Goal: Task Accomplishment & Management: Manage account settings

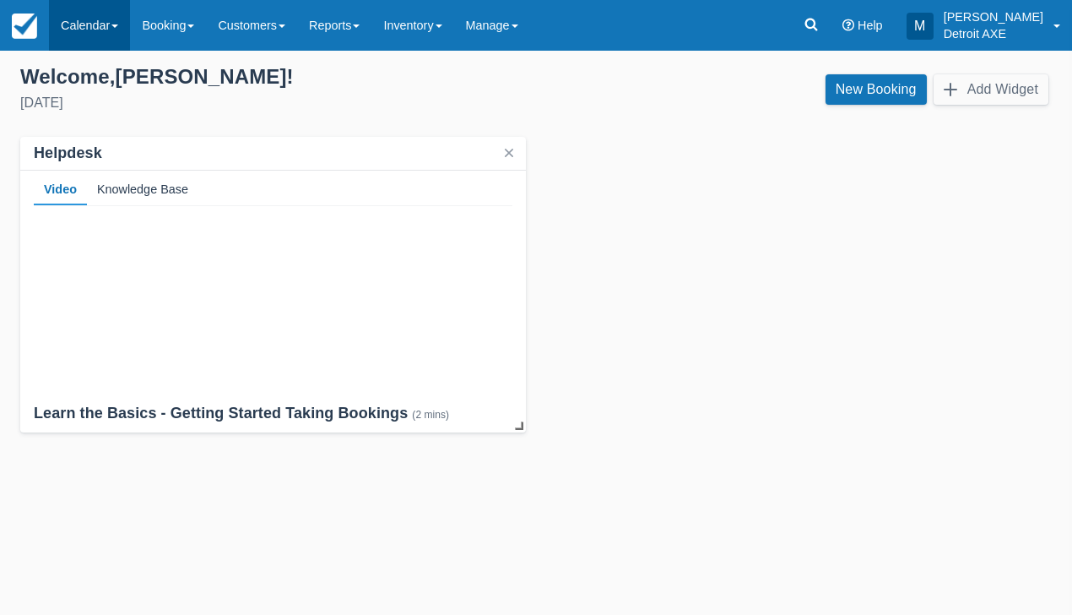
click at [75, 29] on link "Calendar" at bounding box center [89, 25] width 81 height 51
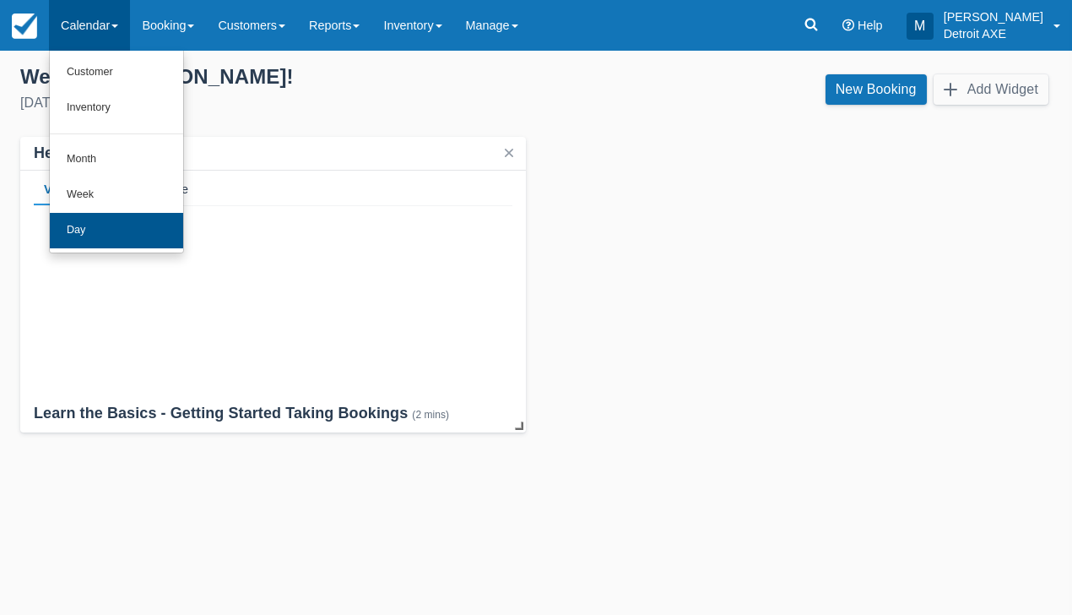
click at [106, 215] on link "Day" at bounding box center [116, 230] width 133 height 35
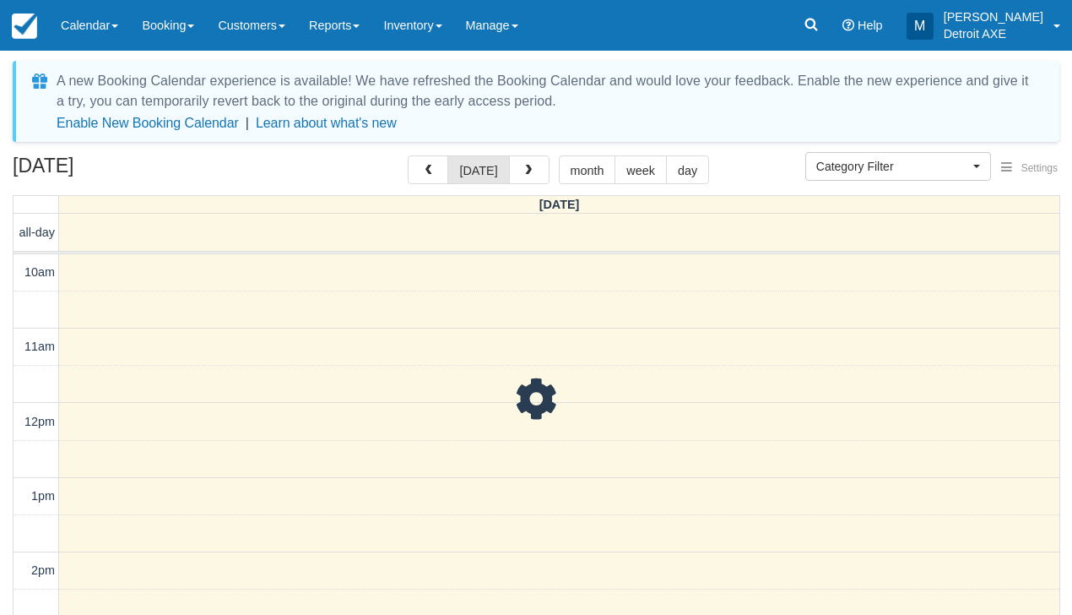
select select
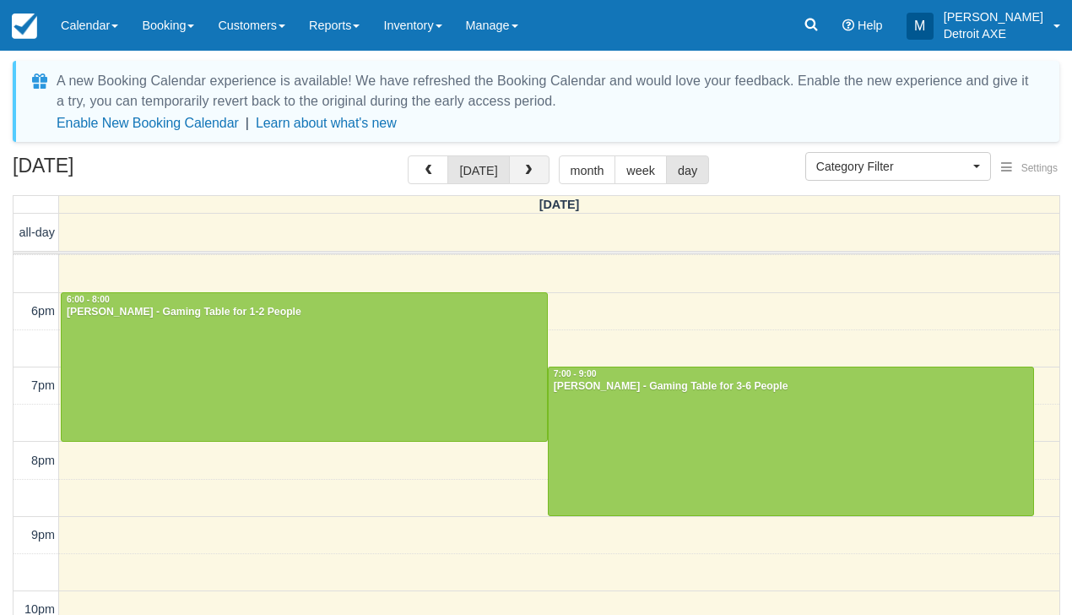
click at [523, 165] on span "button" at bounding box center [529, 171] width 12 height 12
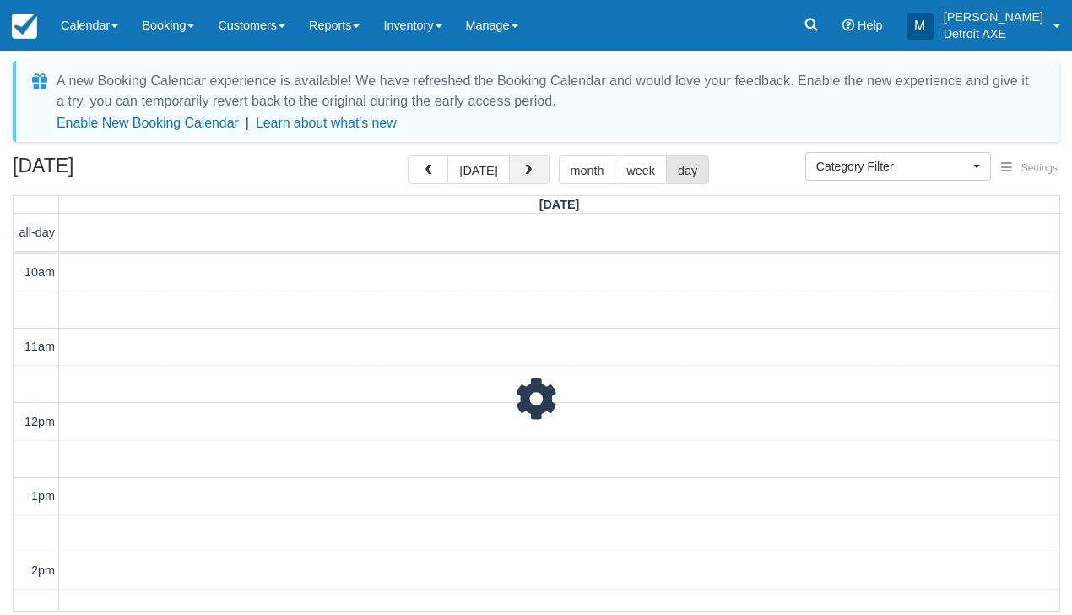
scroll to position [649, 0]
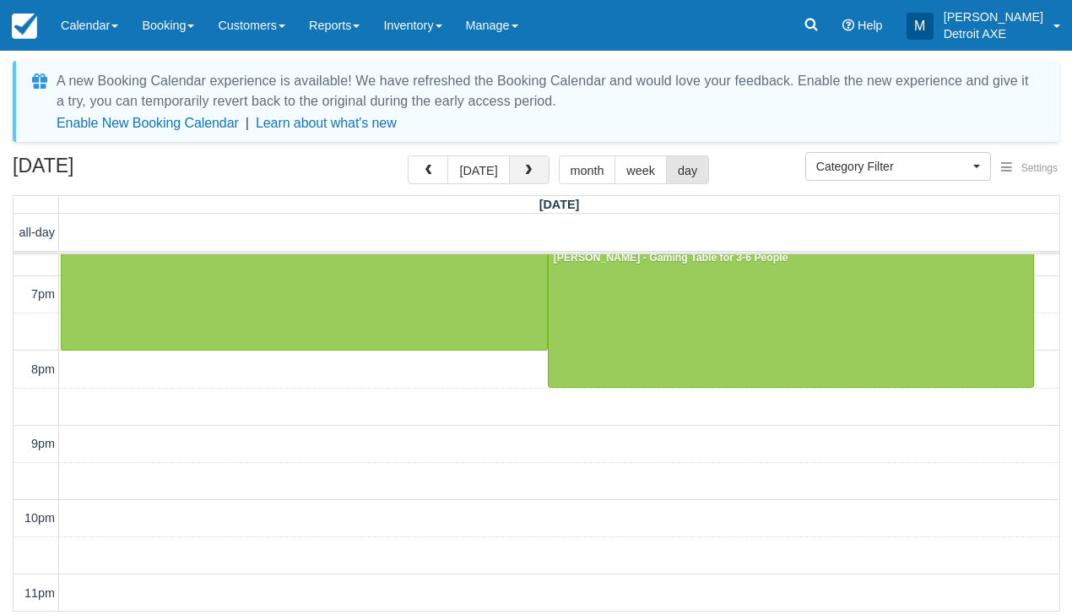
click at [523, 165] on span "button" at bounding box center [529, 171] width 12 height 12
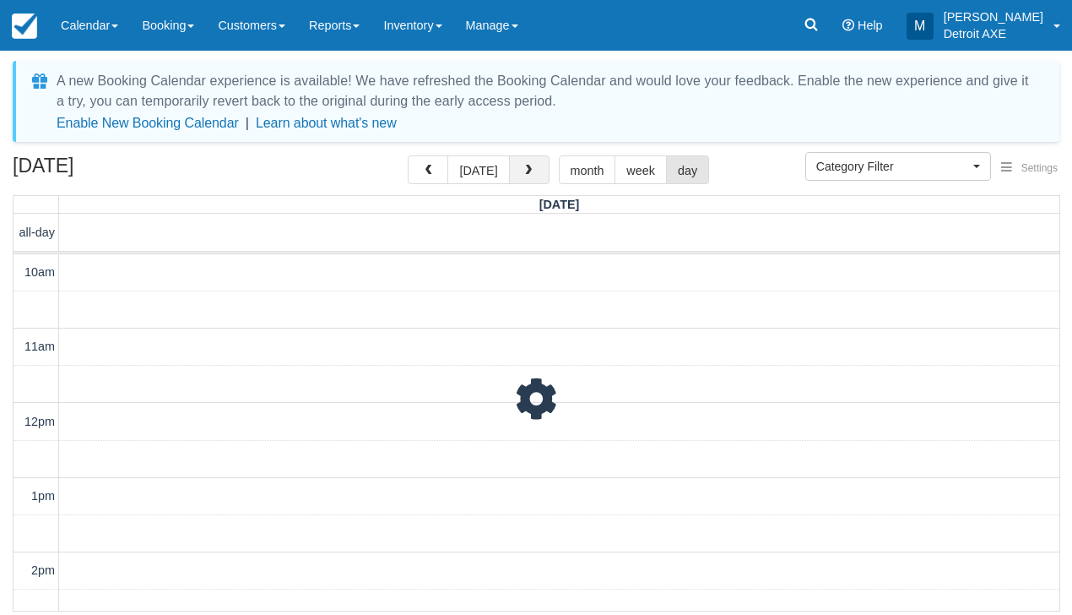
click at [523, 165] on span "button" at bounding box center [529, 171] width 12 height 12
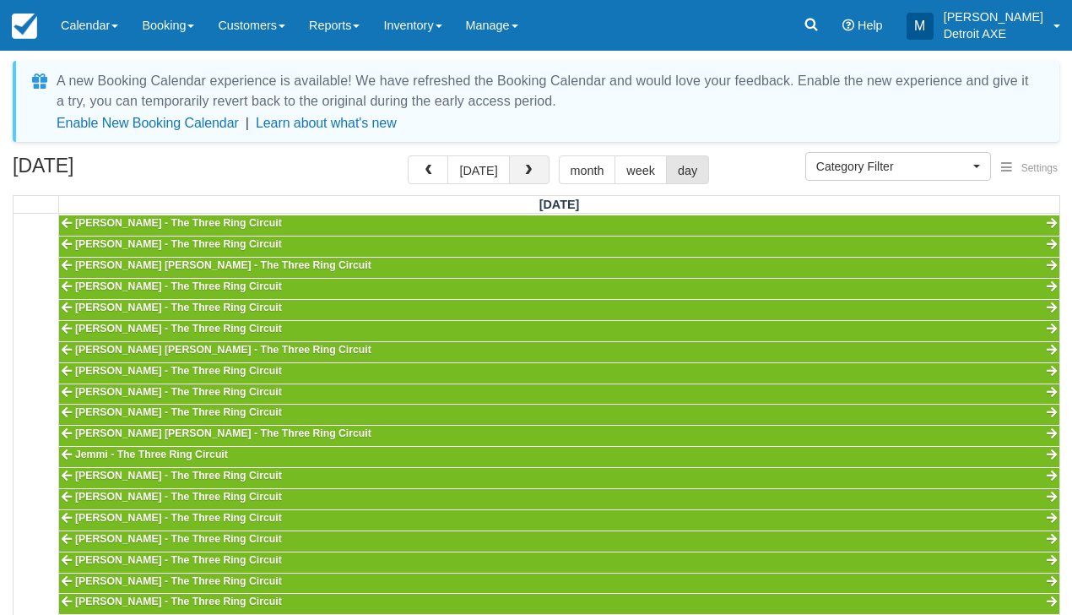
click at [523, 165] on span "button" at bounding box center [529, 171] width 12 height 12
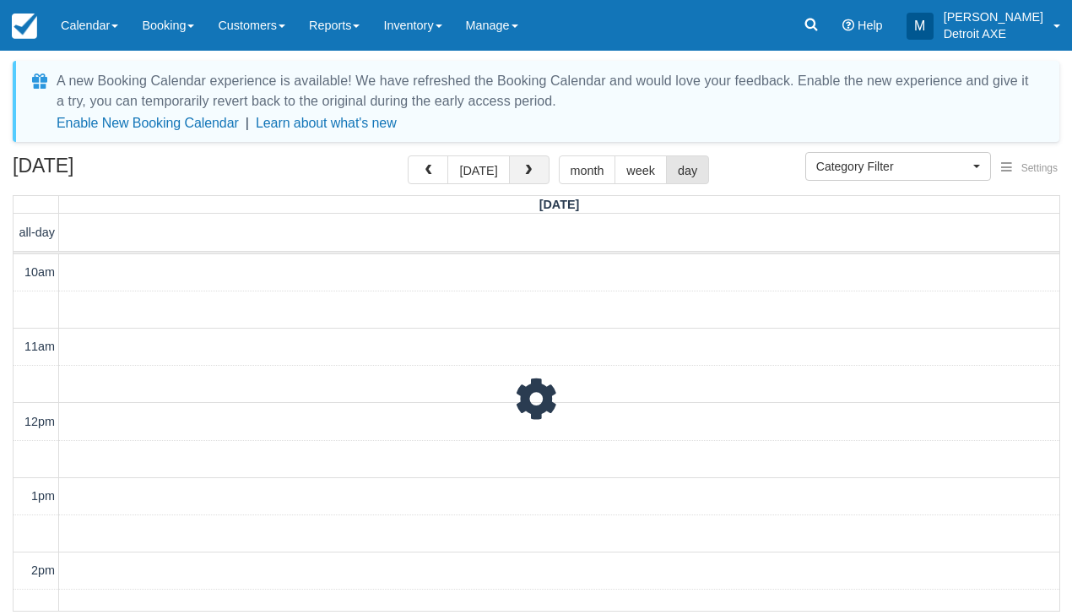
click at [523, 165] on span "button" at bounding box center [529, 171] width 12 height 12
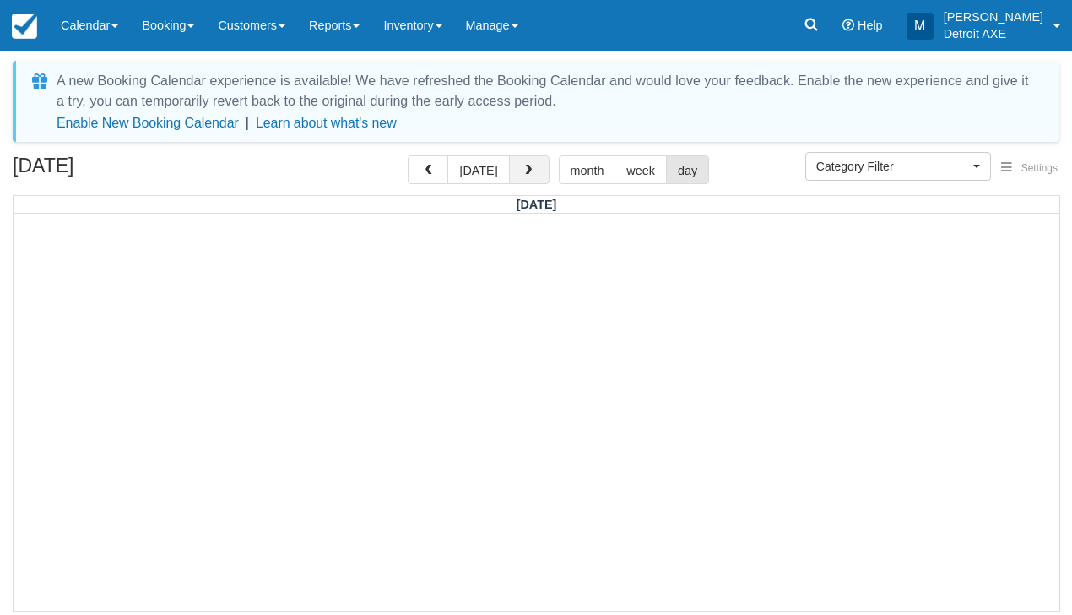
click at [523, 165] on span "button" at bounding box center [529, 171] width 12 height 12
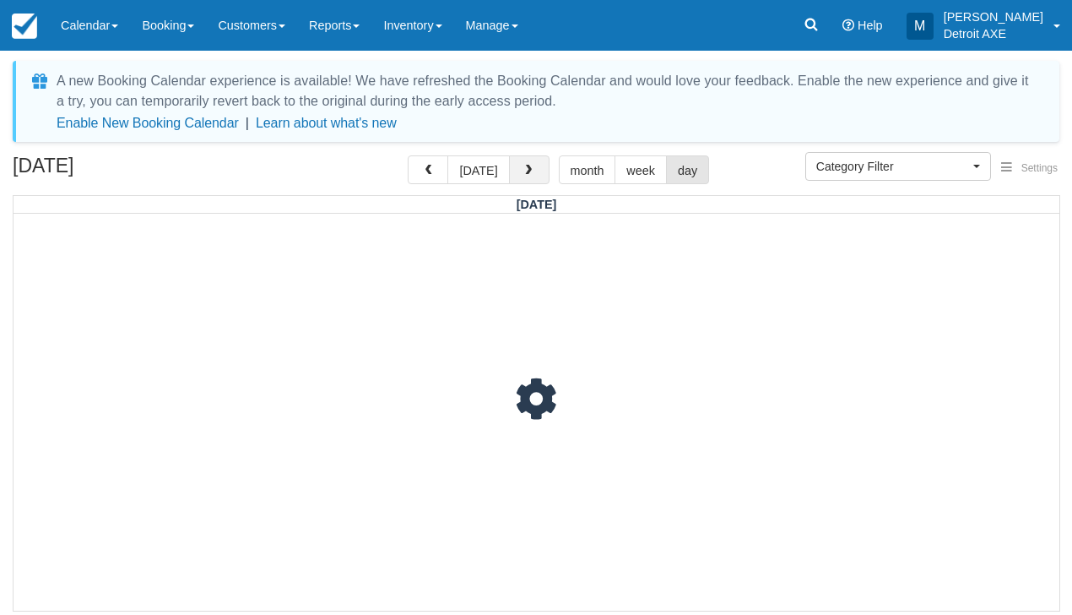
click at [523, 165] on span "button" at bounding box center [529, 171] width 12 height 12
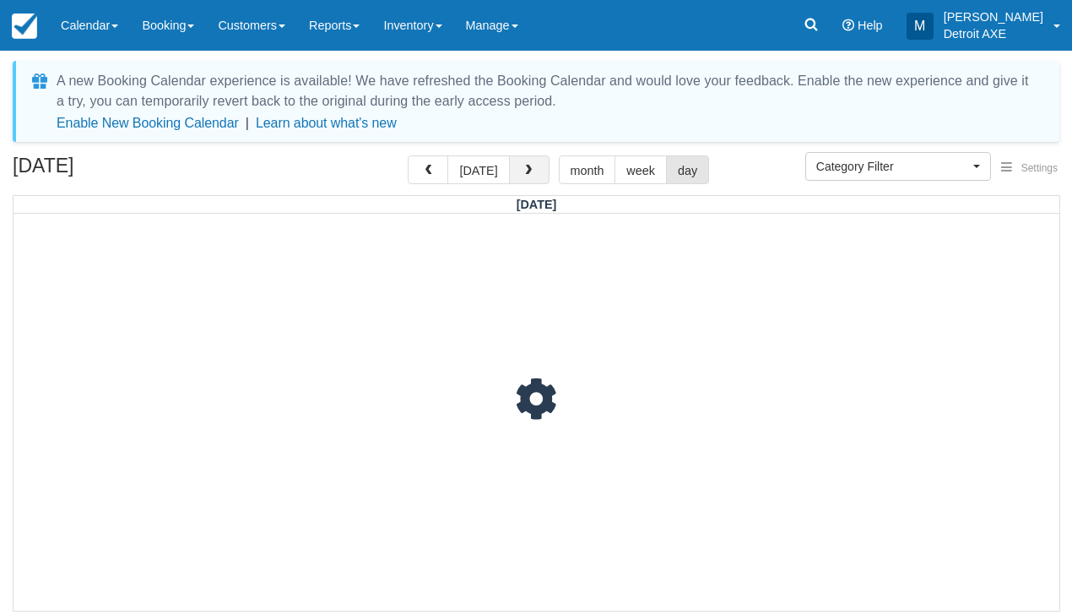
click at [523, 165] on span "button" at bounding box center [529, 171] width 12 height 12
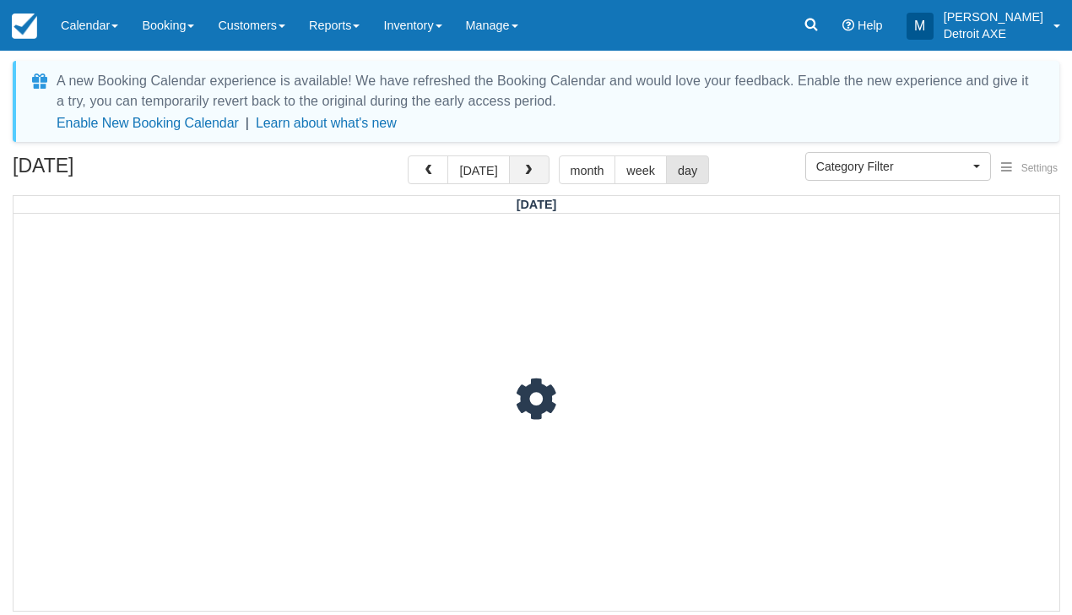
click at [523, 165] on span "button" at bounding box center [529, 171] width 12 height 12
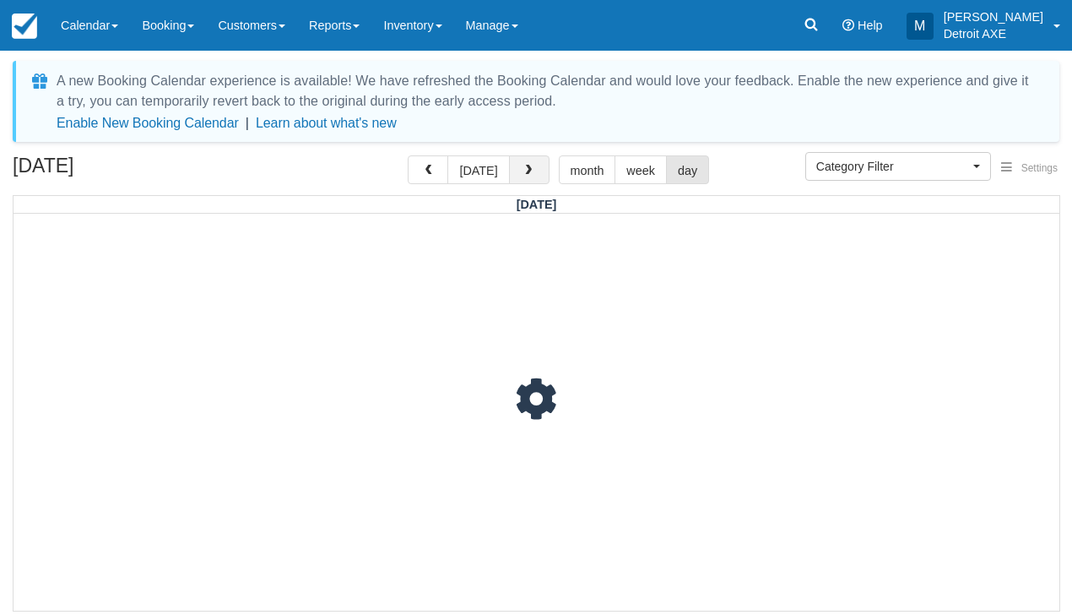
click at [523, 165] on span "button" at bounding box center [529, 171] width 12 height 12
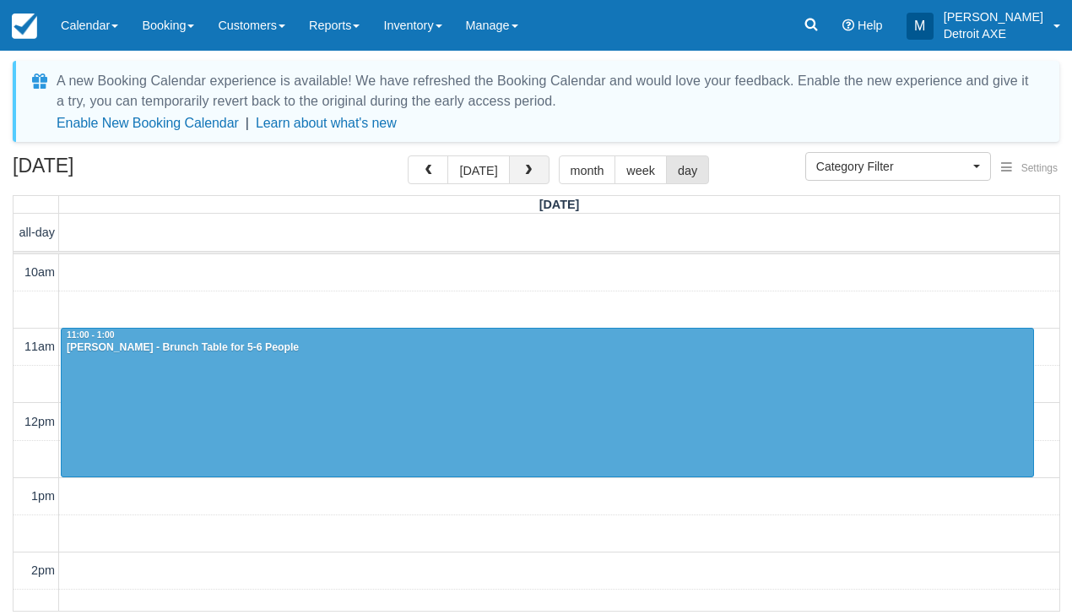
scroll to position [649, 0]
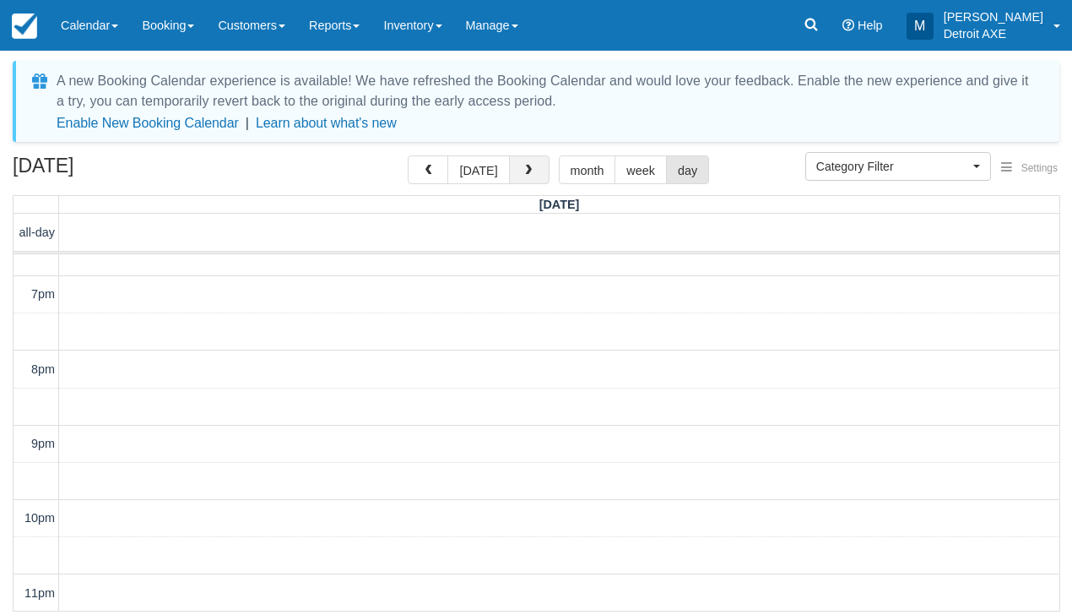
click at [523, 165] on span "button" at bounding box center [529, 171] width 12 height 12
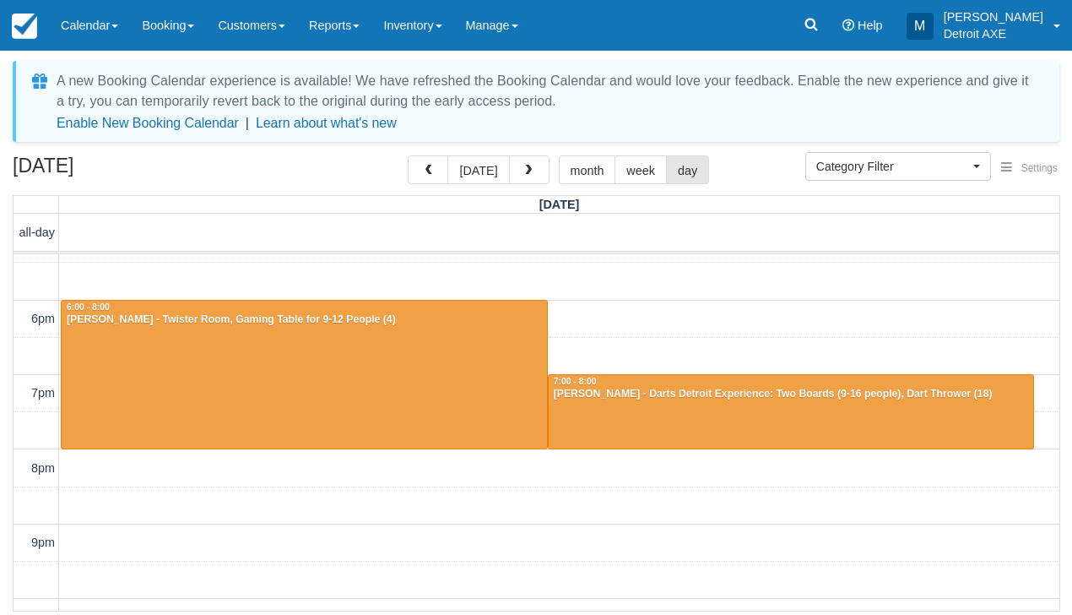
scroll to position [539, 0]
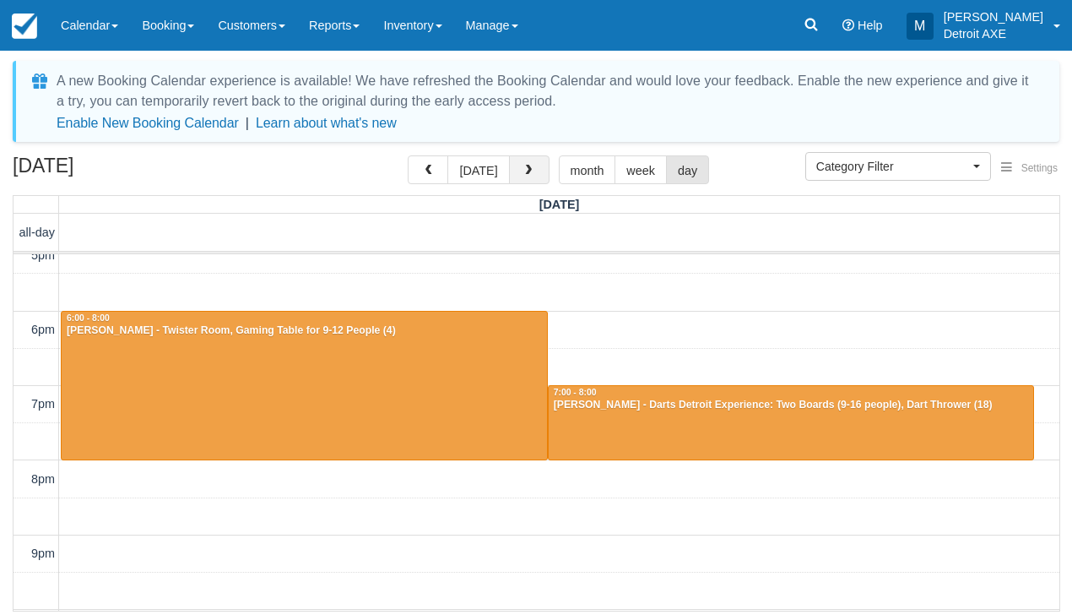
click at [529, 178] on button "button" at bounding box center [529, 169] width 41 height 29
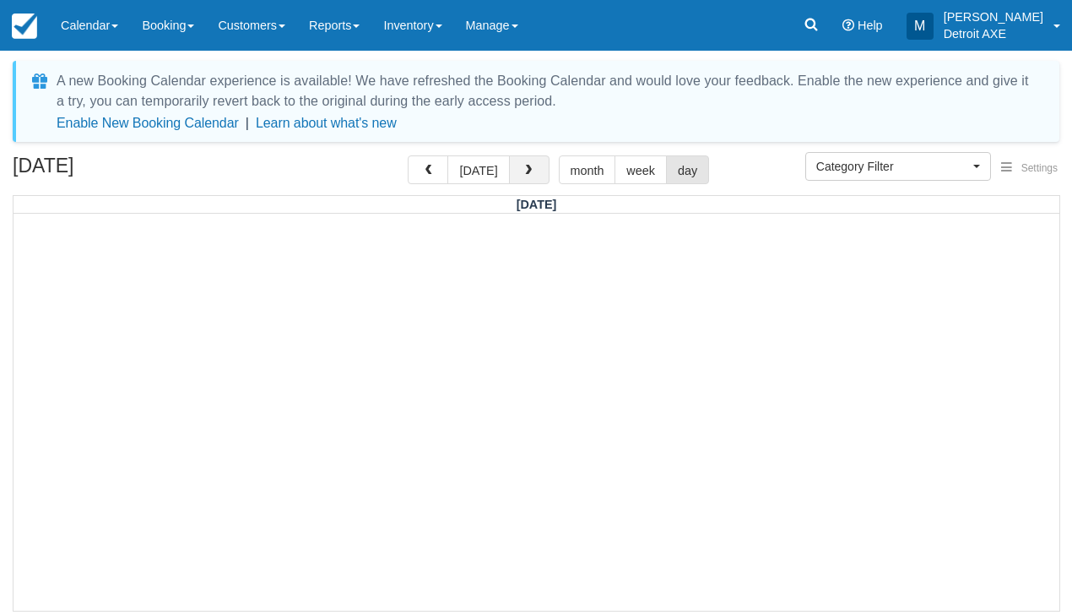
click at [529, 178] on button "button" at bounding box center [529, 169] width 41 height 29
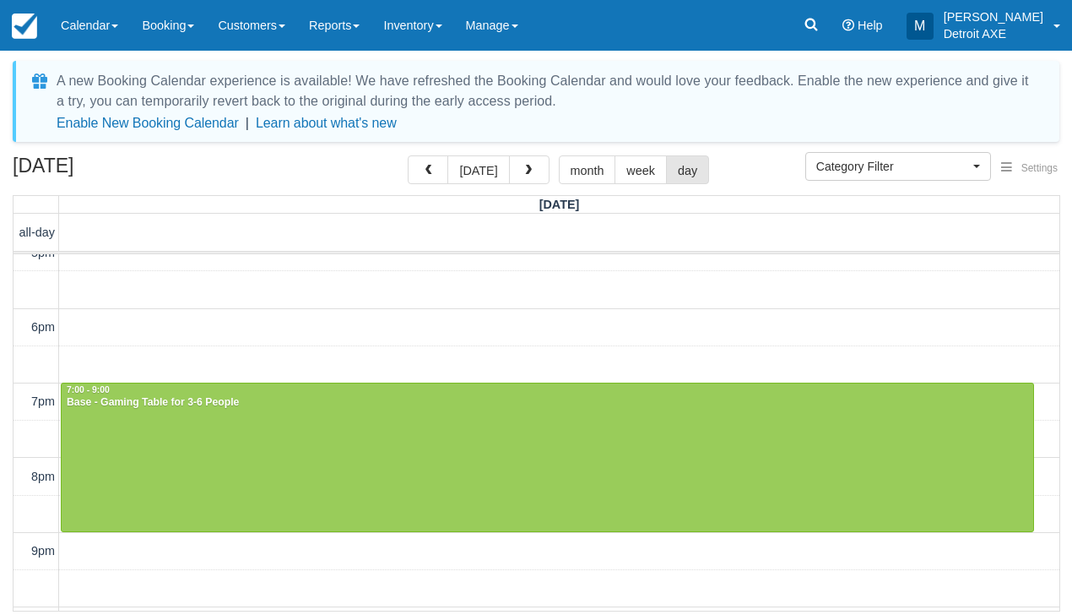
scroll to position [530, 0]
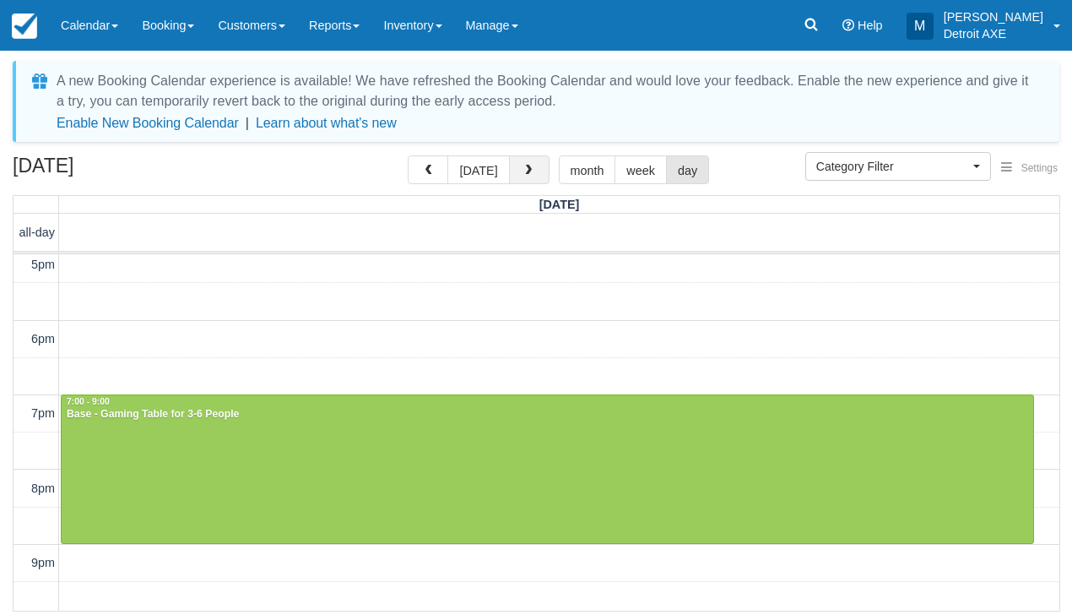
click at [523, 176] on span "button" at bounding box center [529, 171] width 12 height 12
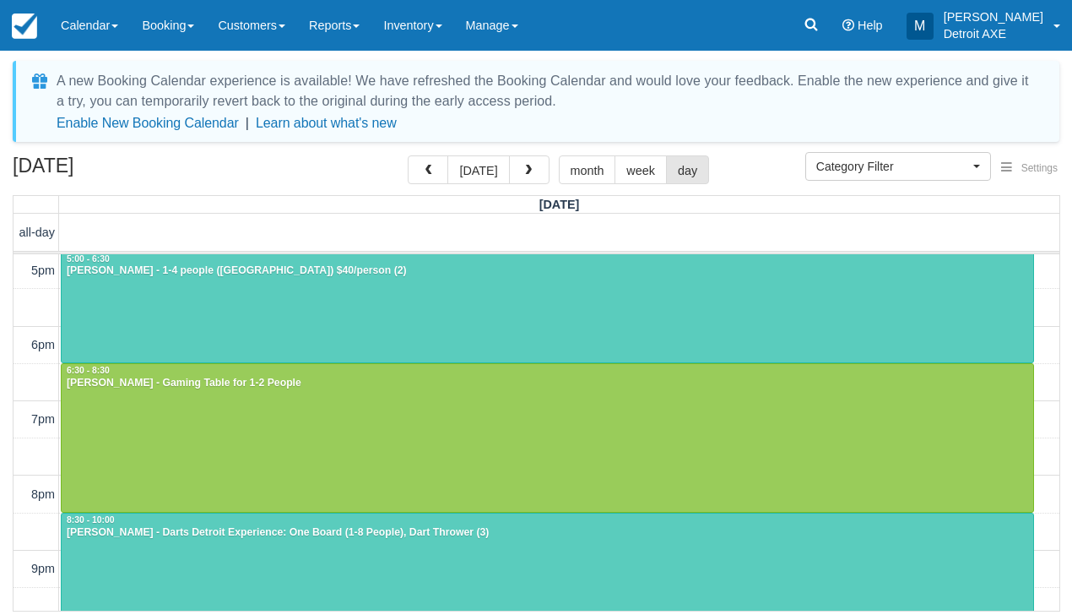
scroll to position [528, 0]
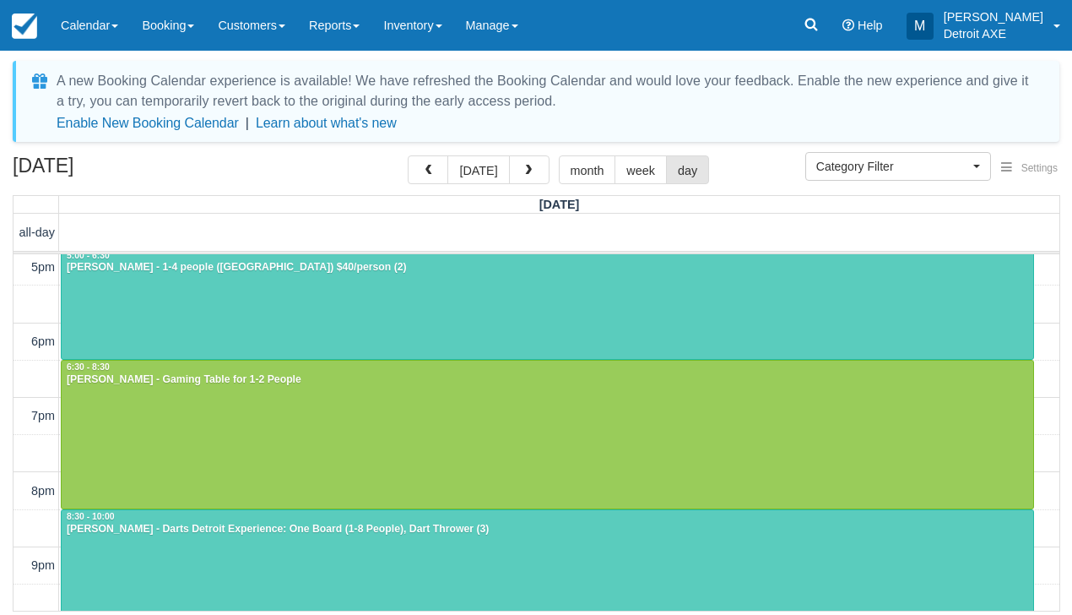
click at [364, 284] on div at bounding box center [548, 304] width 972 height 111
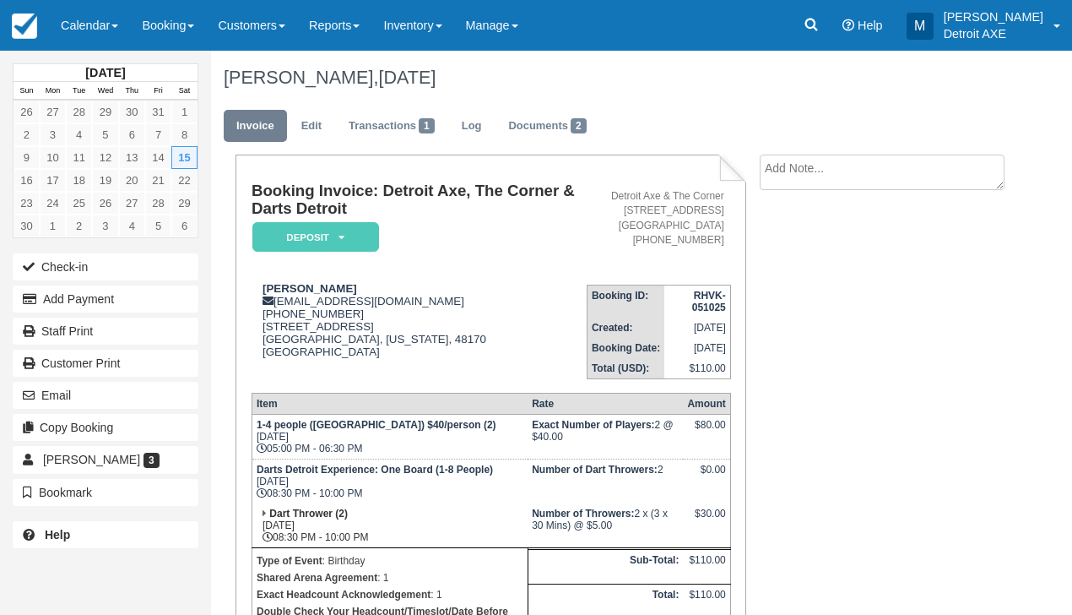
click at [324, 239] on em "Deposit" at bounding box center [315, 237] width 127 height 30
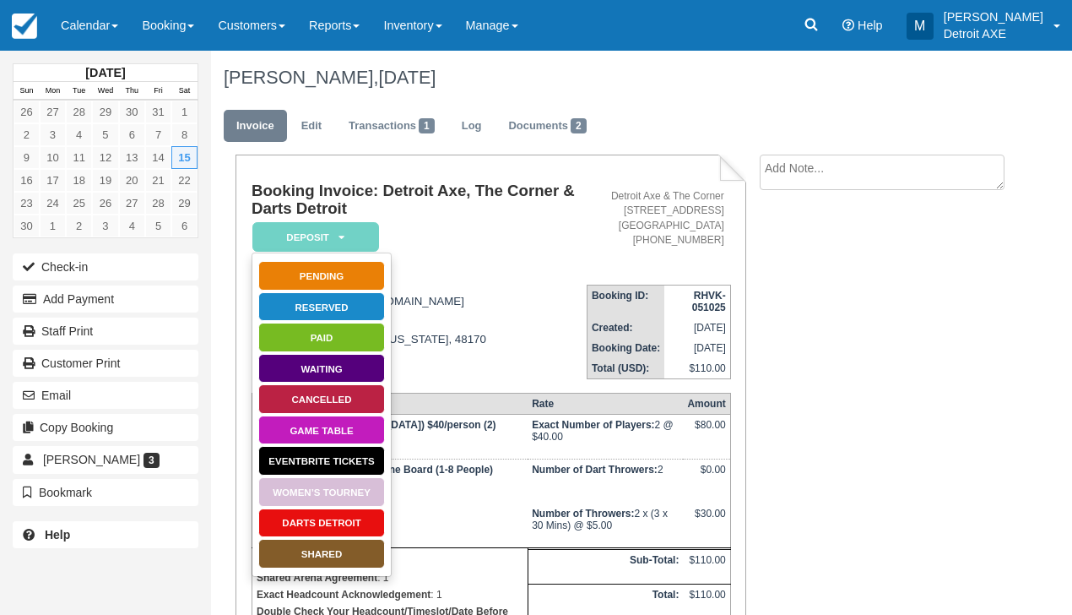
click at [328, 564] on link "SHARED" at bounding box center [321, 554] width 127 height 30
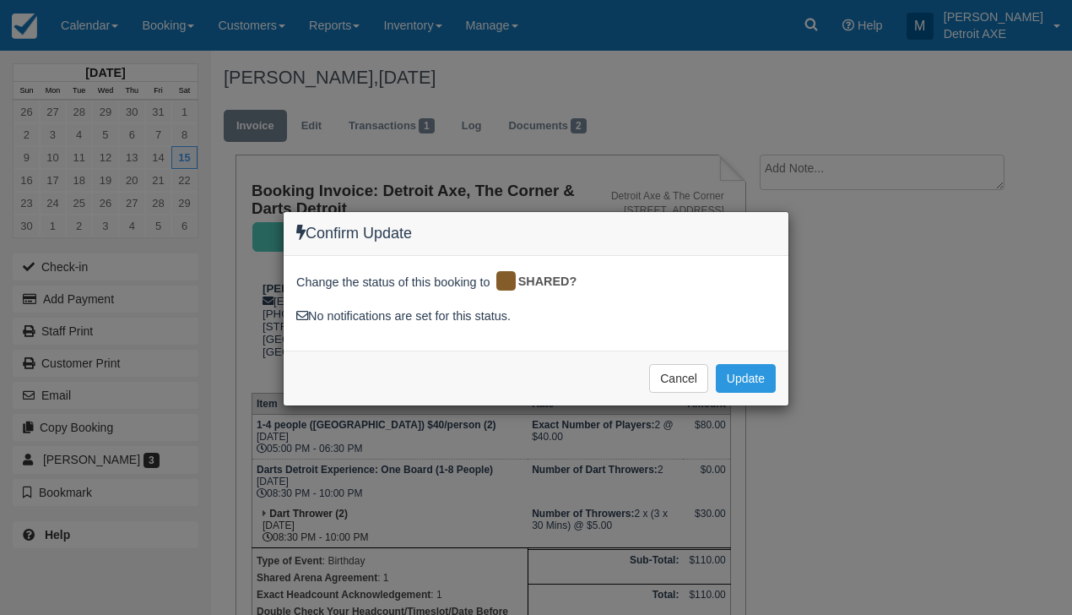
click at [763, 360] on div "Cancel Update Please wait" at bounding box center [536, 377] width 505 height 55
click at [751, 383] on button "Update" at bounding box center [746, 378] width 60 height 29
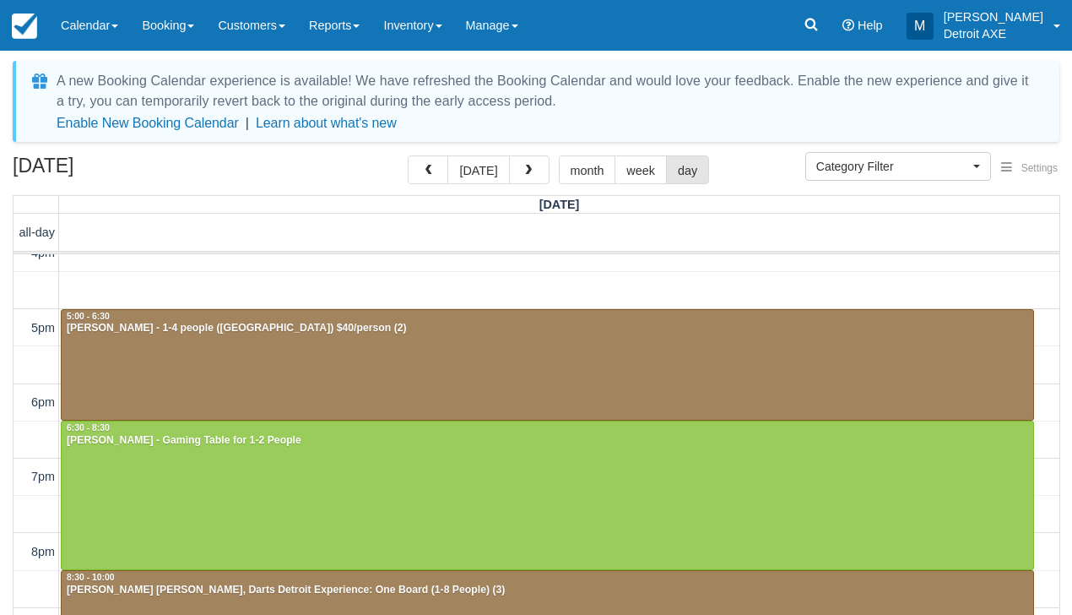
scroll to position [456, 0]
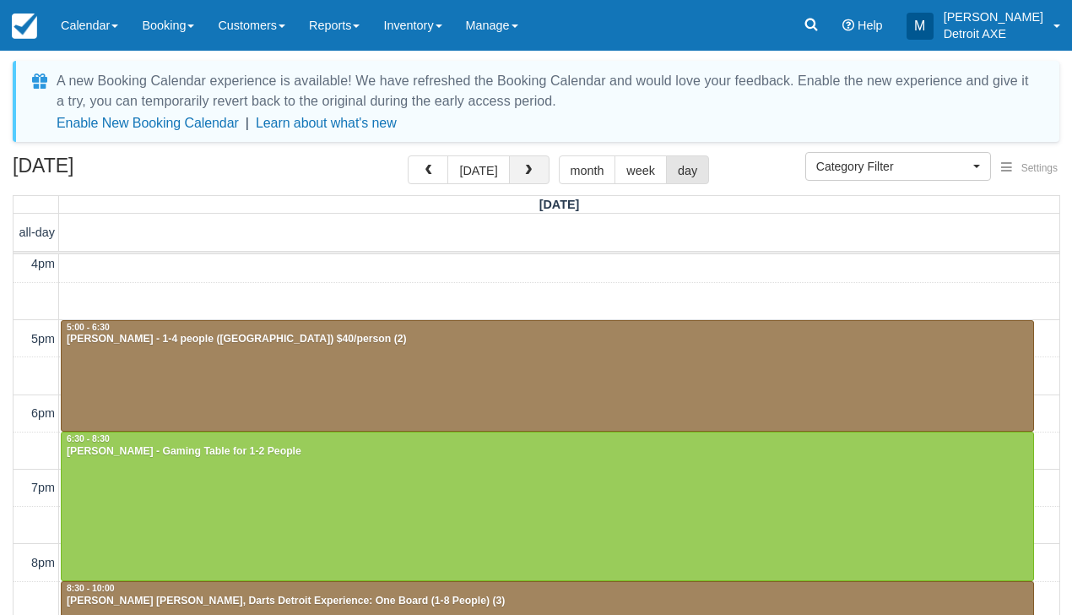
click at [537, 175] on button "button" at bounding box center [529, 169] width 41 height 29
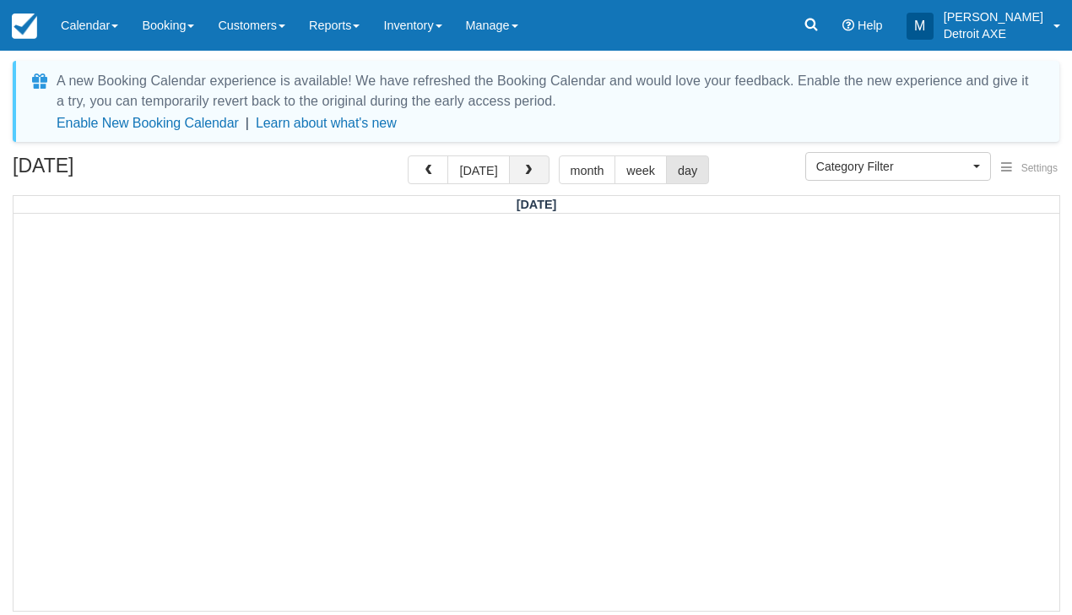
click at [537, 175] on button "button" at bounding box center [529, 169] width 41 height 29
click at [453, 181] on button "today" at bounding box center [478, 169] width 62 height 29
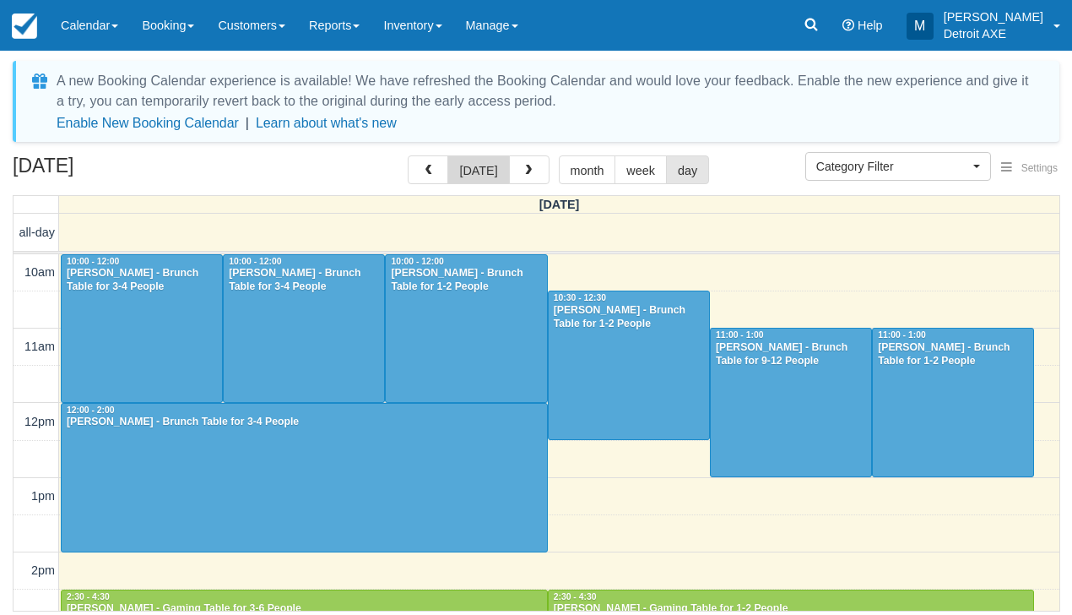
scroll to position [649, 0]
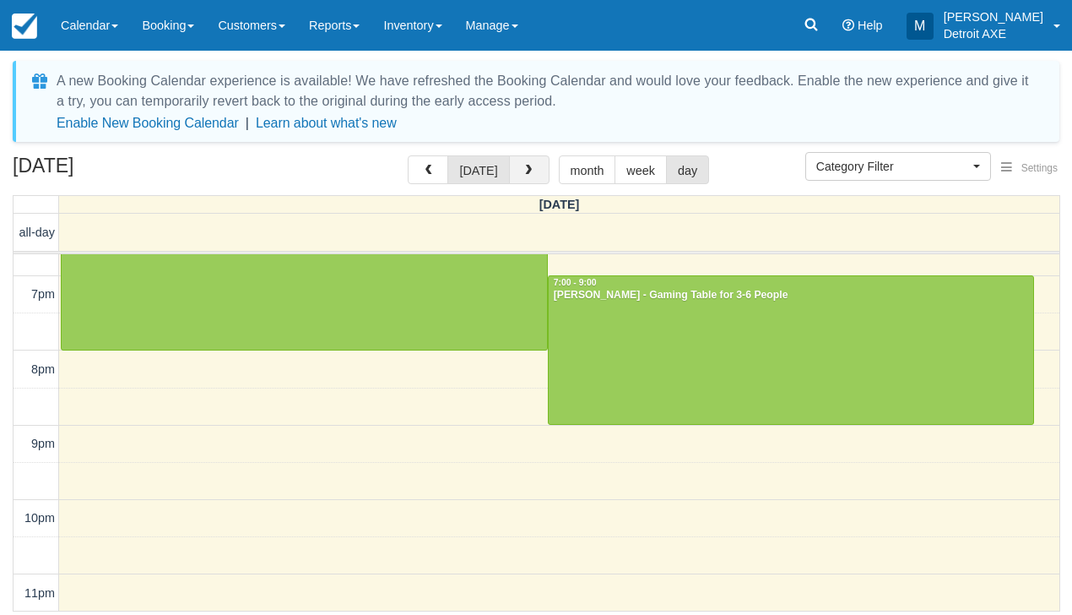
click at [533, 180] on button "button" at bounding box center [529, 169] width 41 height 29
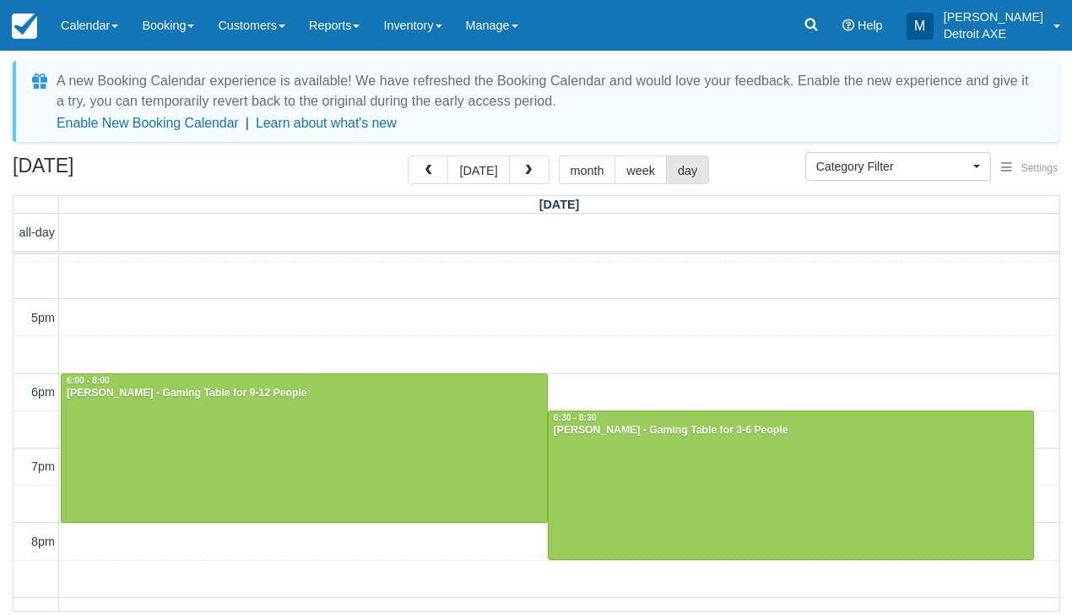
scroll to position [463, 0]
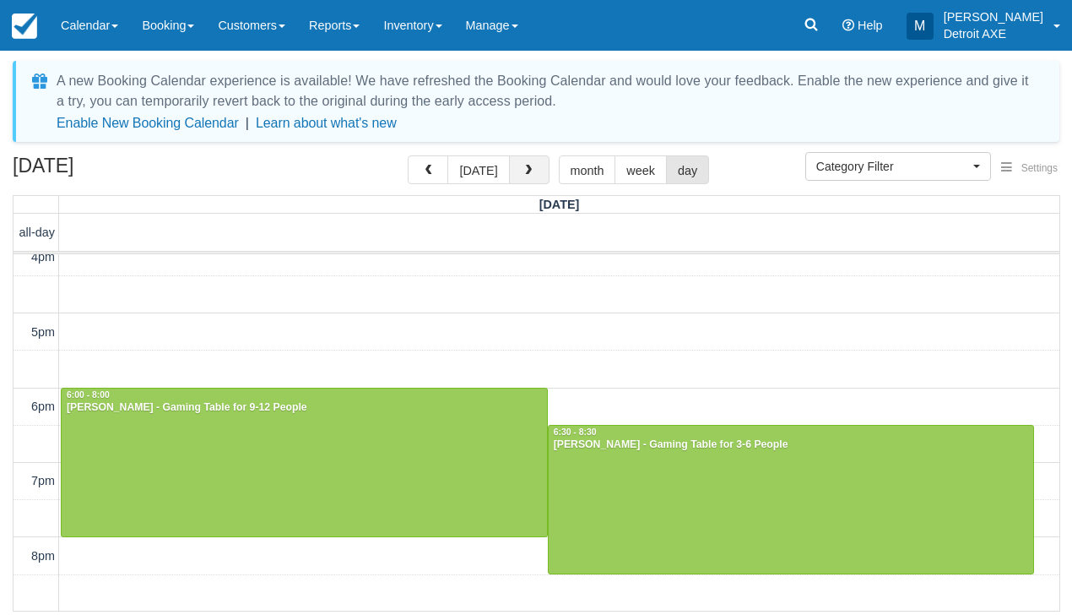
click at [528, 172] on span "button" at bounding box center [529, 171] width 12 height 12
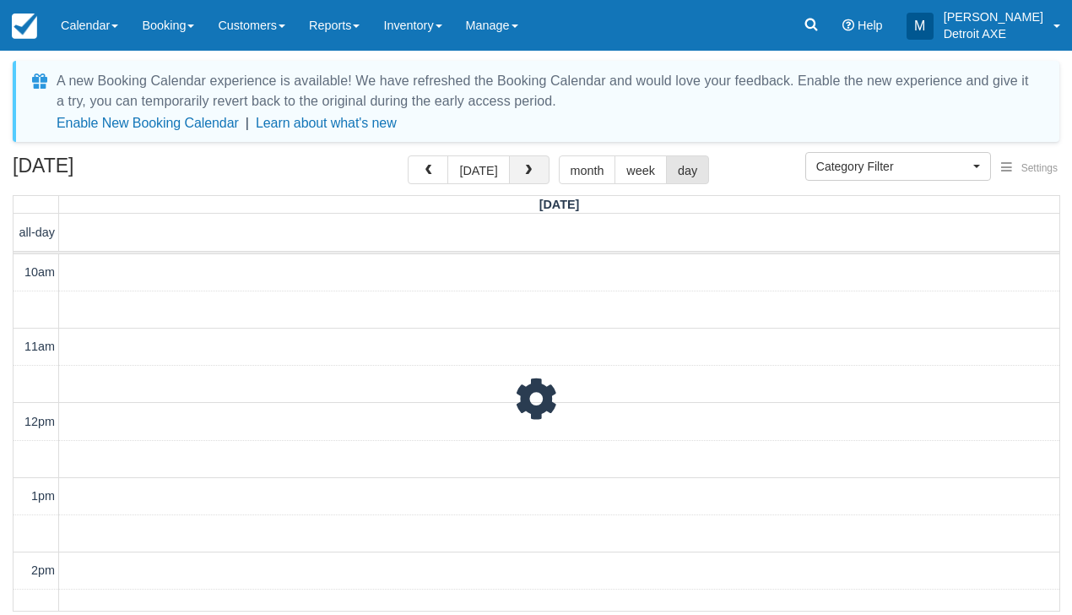
scroll to position [649, 0]
click at [528, 172] on span "button" at bounding box center [529, 171] width 12 height 12
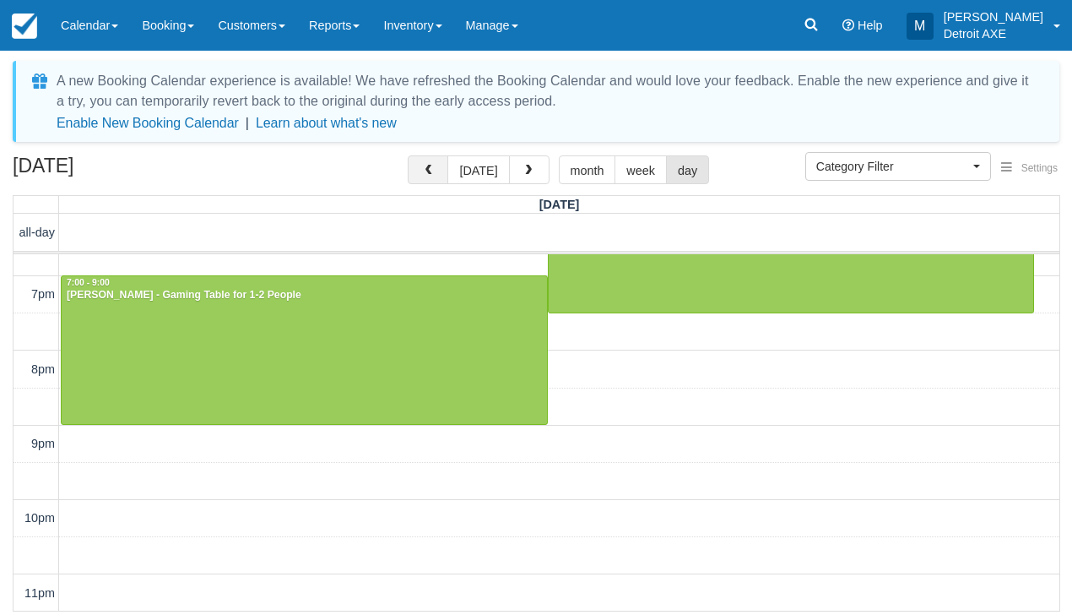
click at [441, 167] on button "button" at bounding box center [428, 169] width 41 height 29
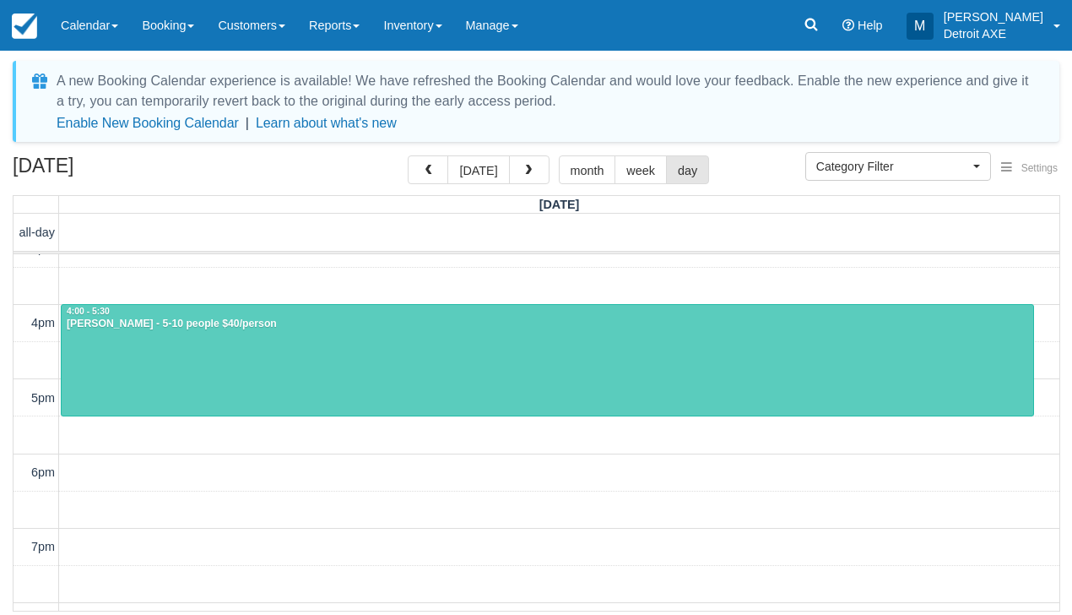
scroll to position [395, 0]
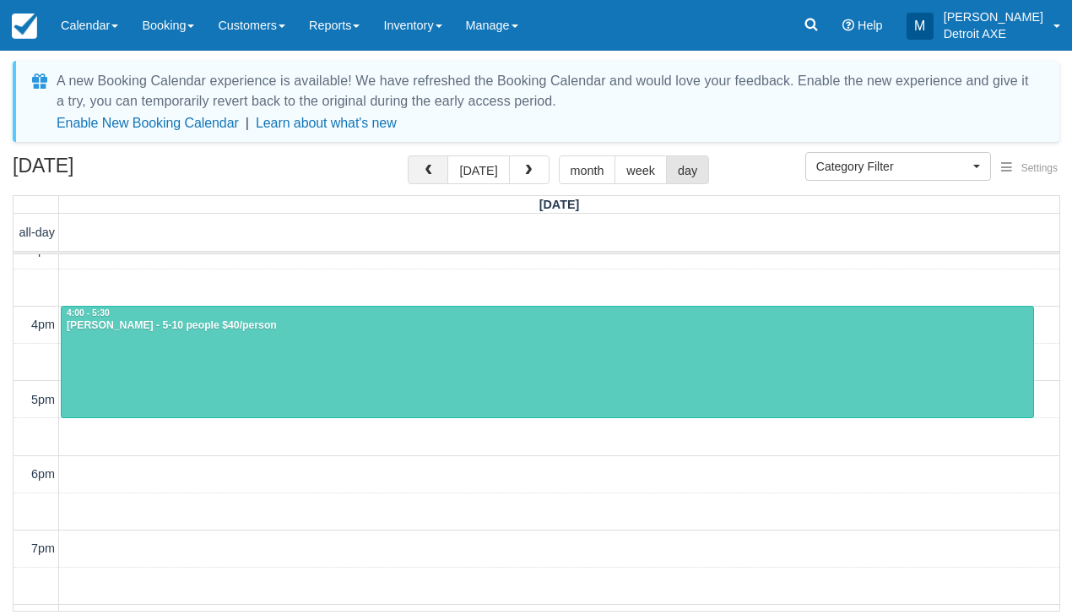
click at [428, 171] on span "button" at bounding box center [428, 171] width 12 height 12
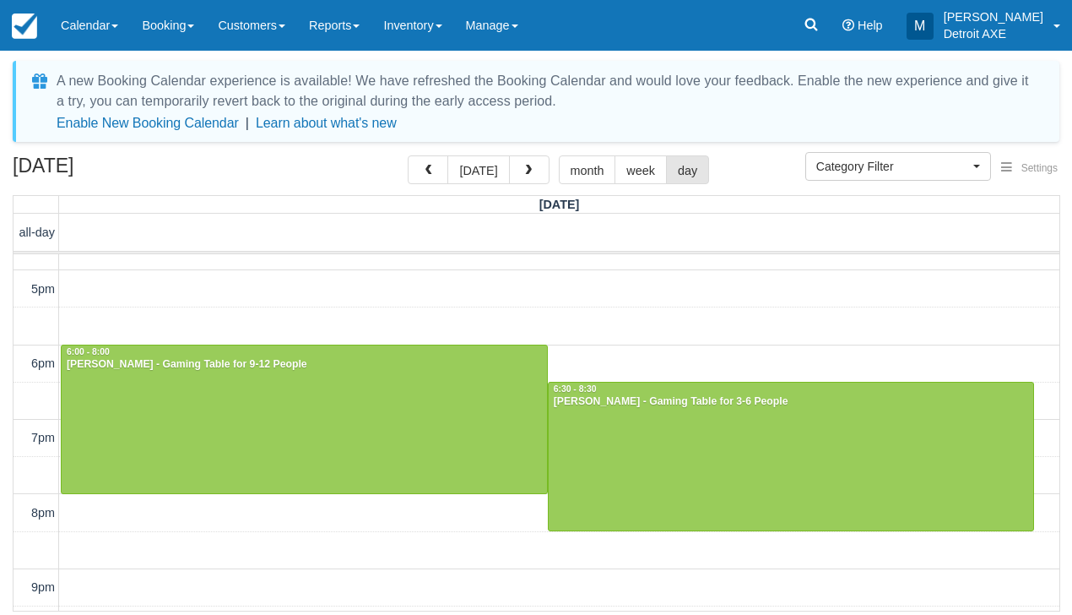
scroll to position [505, 0]
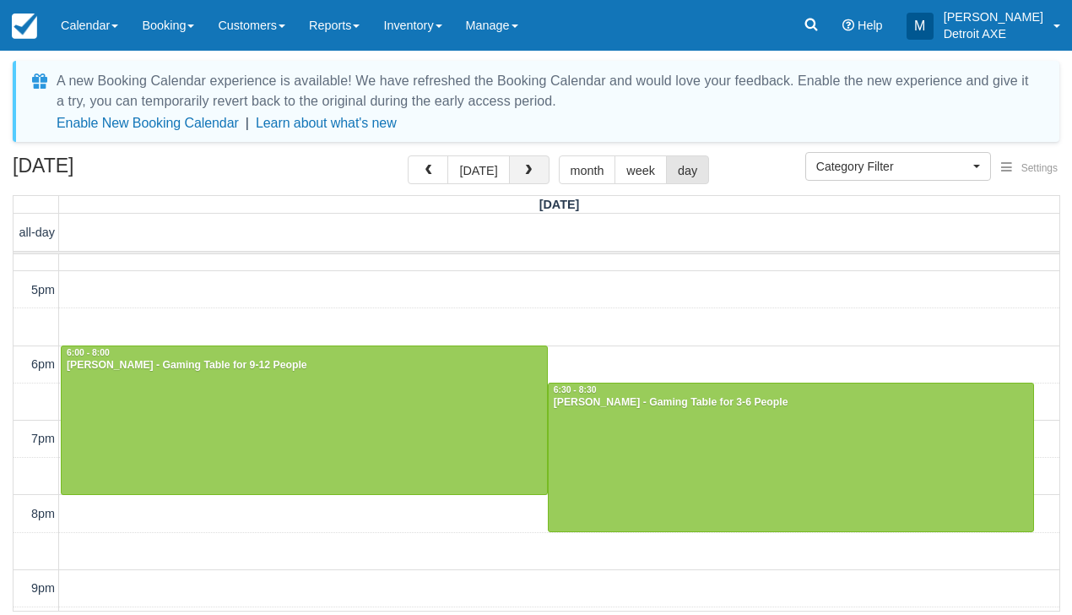
click at [527, 169] on span "button" at bounding box center [529, 171] width 12 height 12
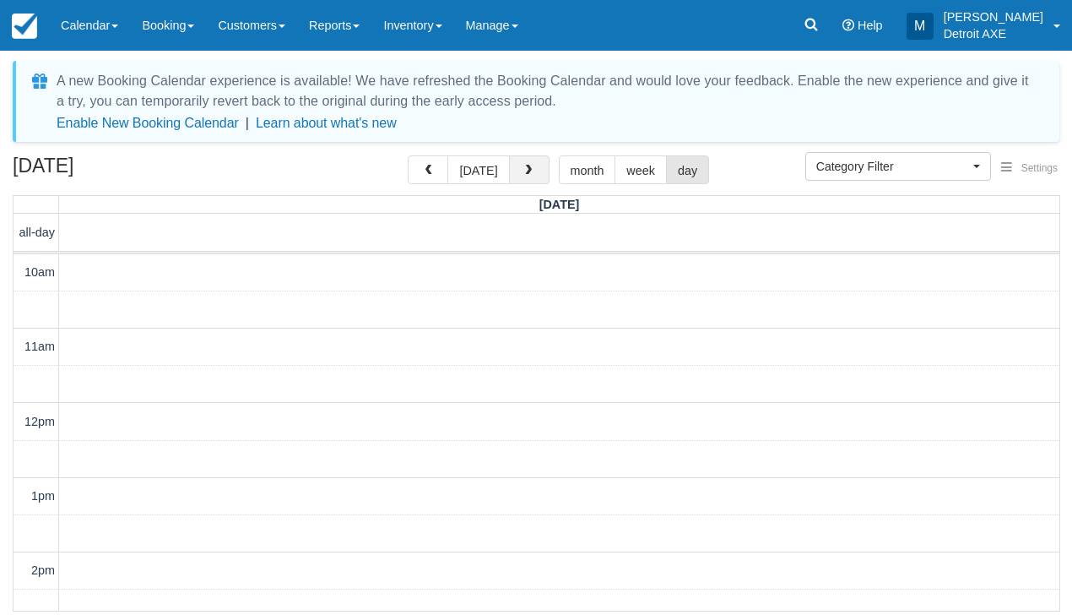
scroll to position [649, 0]
click at [527, 169] on span "button" at bounding box center [529, 171] width 12 height 12
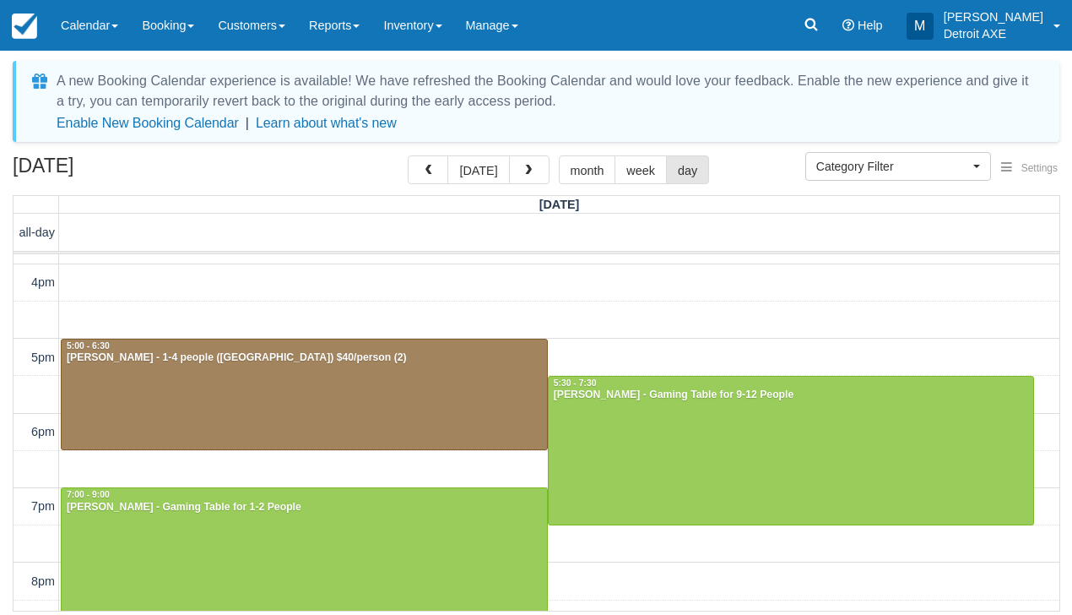
scroll to position [436, 0]
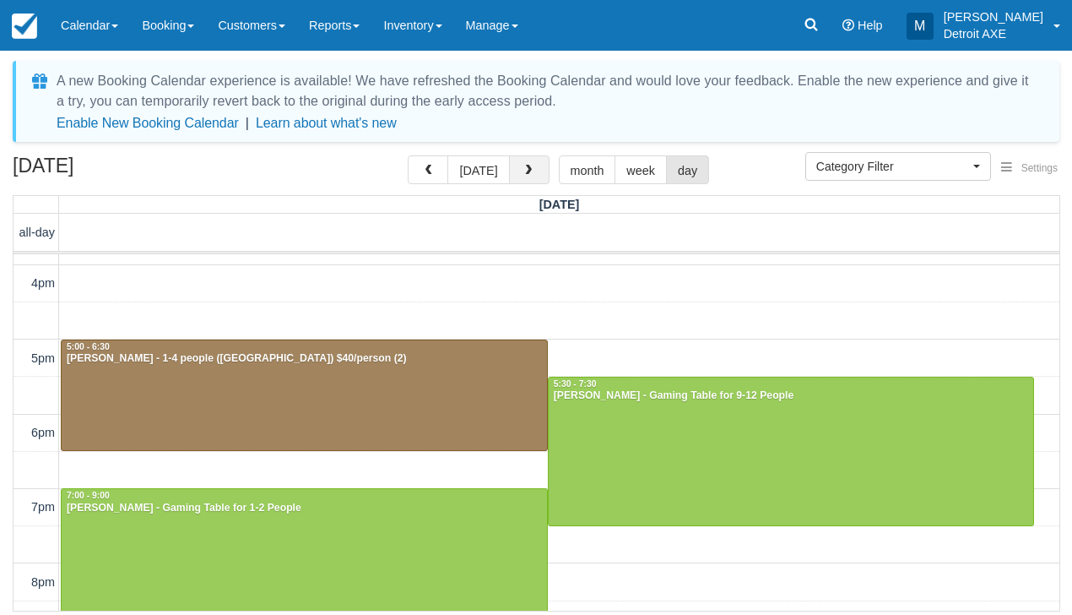
click at [524, 178] on button "button" at bounding box center [529, 169] width 41 height 29
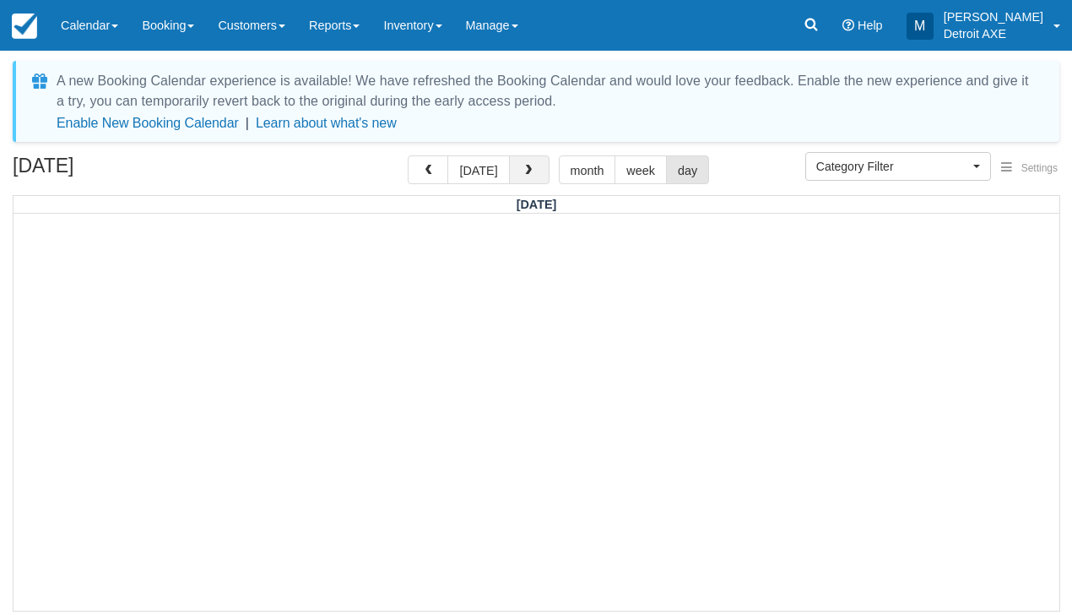
click at [524, 178] on button "button" at bounding box center [529, 169] width 41 height 29
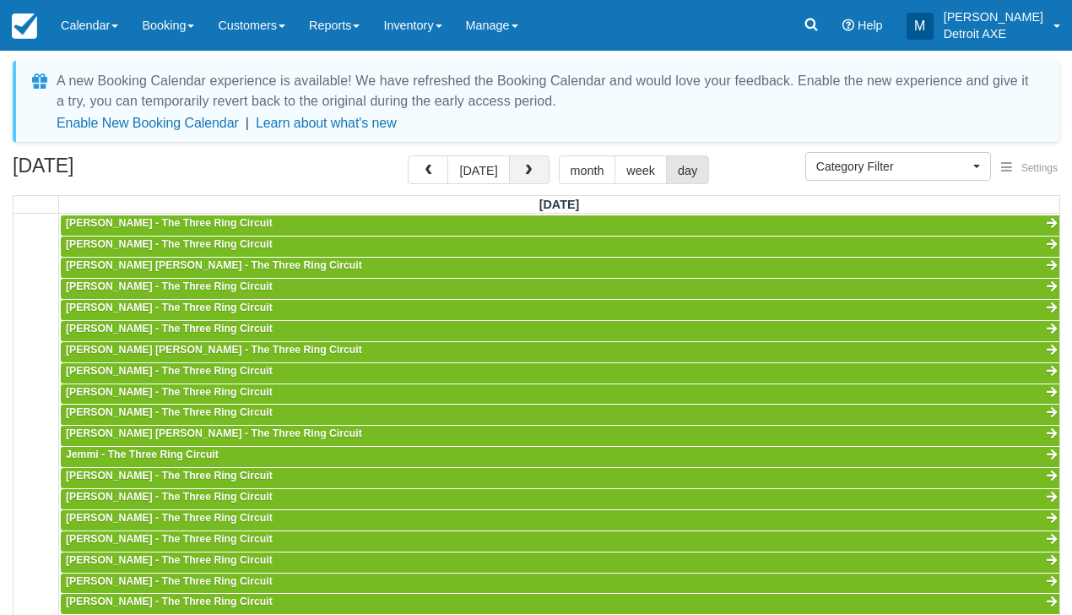
scroll to position [747, 0]
click at [897, 171] on span "Category Filter" at bounding box center [892, 166] width 153 height 17
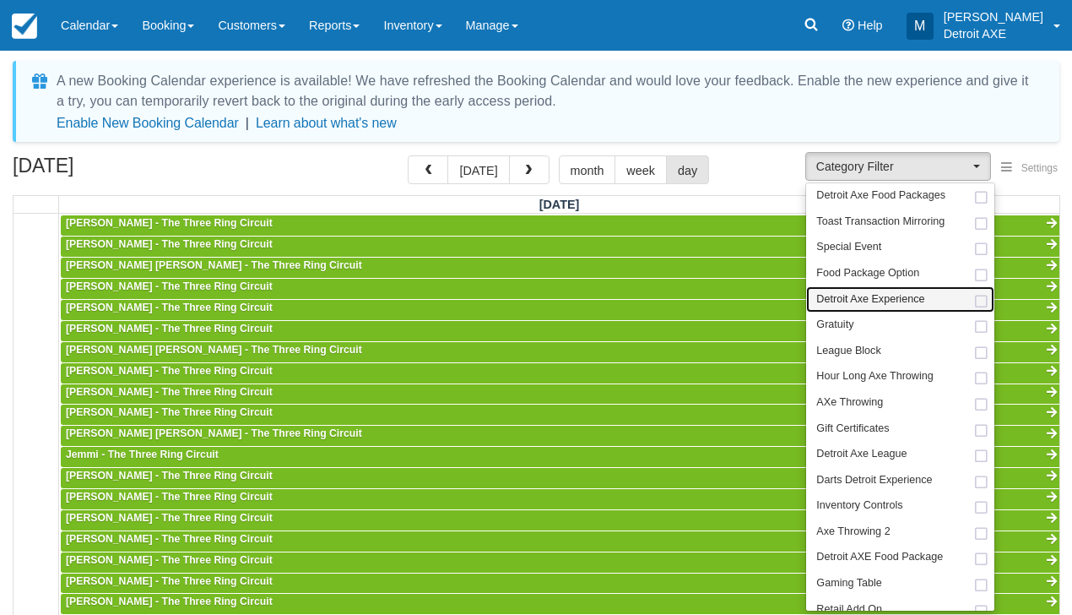
click at [890, 298] on span "Detroit Axe Experience" at bounding box center [870, 299] width 108 height 15
select select "14"
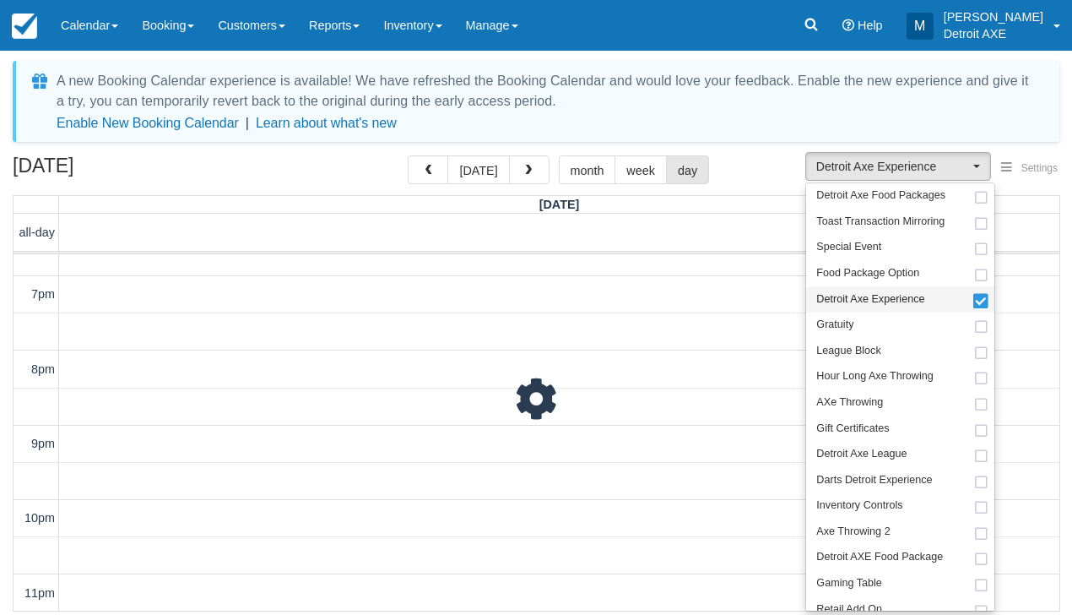
scroll to position [61, 0]
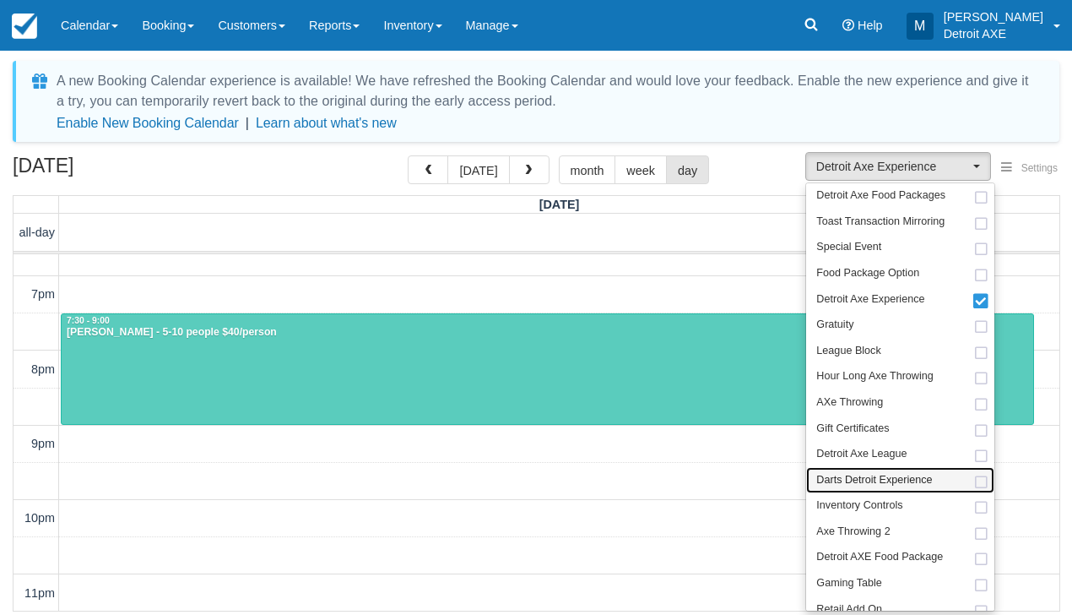
click at [857, 473] on span "Darts Detroit Experience" at bounding box center [874, 480] width 116 height 15
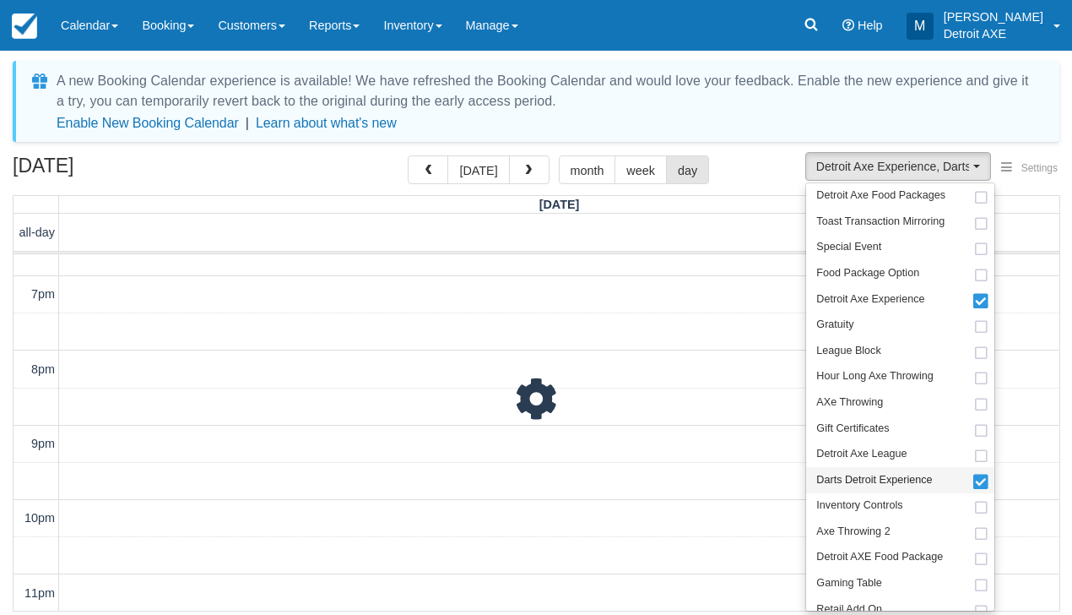
scroll to position [649, 0]
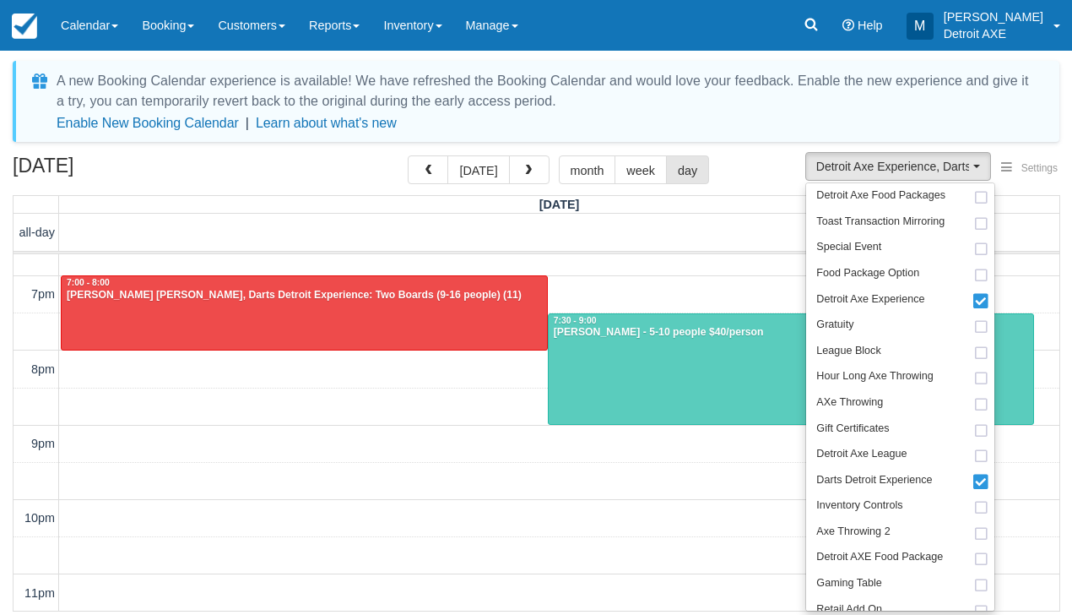
click at [319, 187] on div "October 10, 2025 today month week day" at bounding box center [536, 173] width 1047 height 36
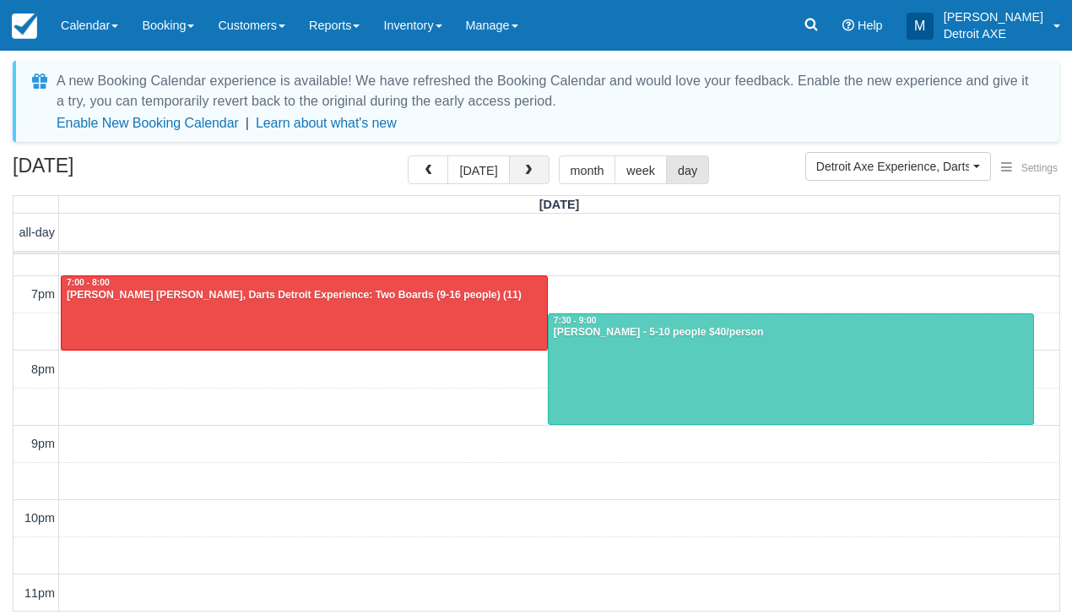
click at [533, 166] on button "button" at bounding box center [529, 169] width 41 height 29
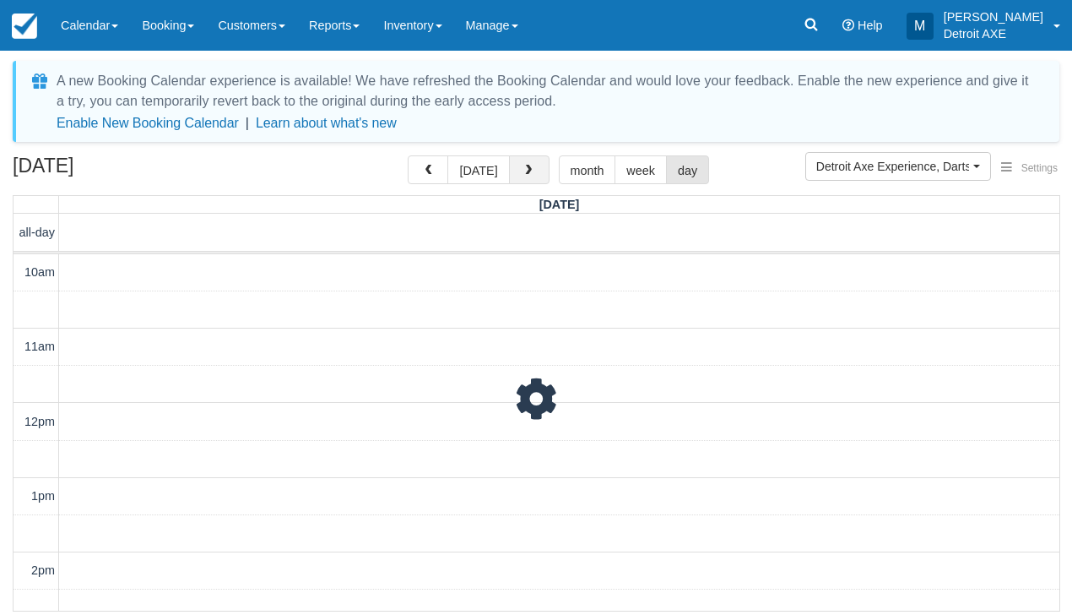
scroll to position [649, 0]
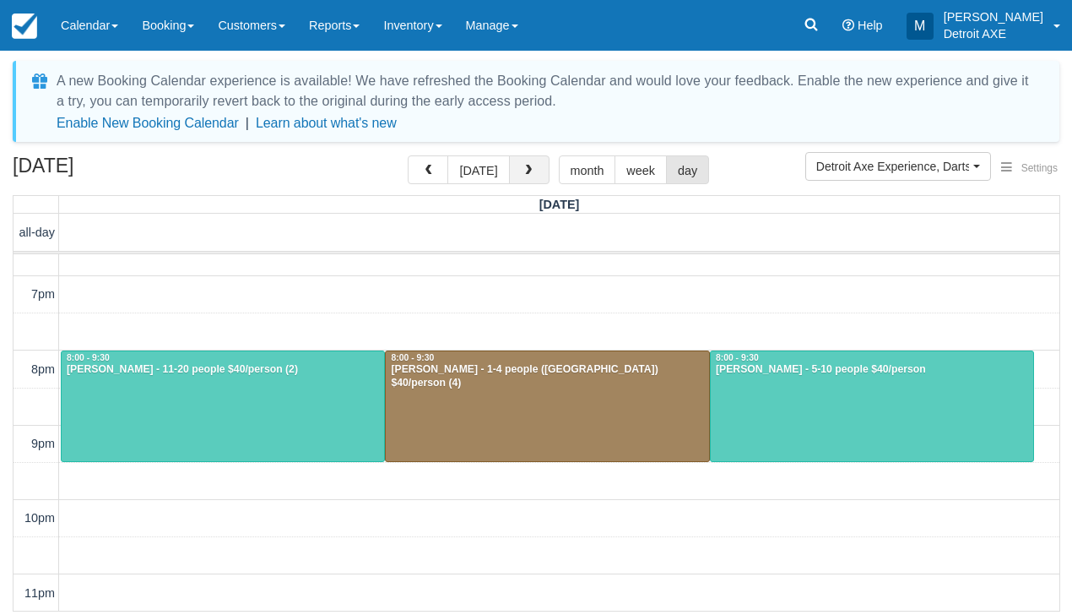
click at [530, 169] on span "button" at bounding box center [529, 171] width 12 height 12
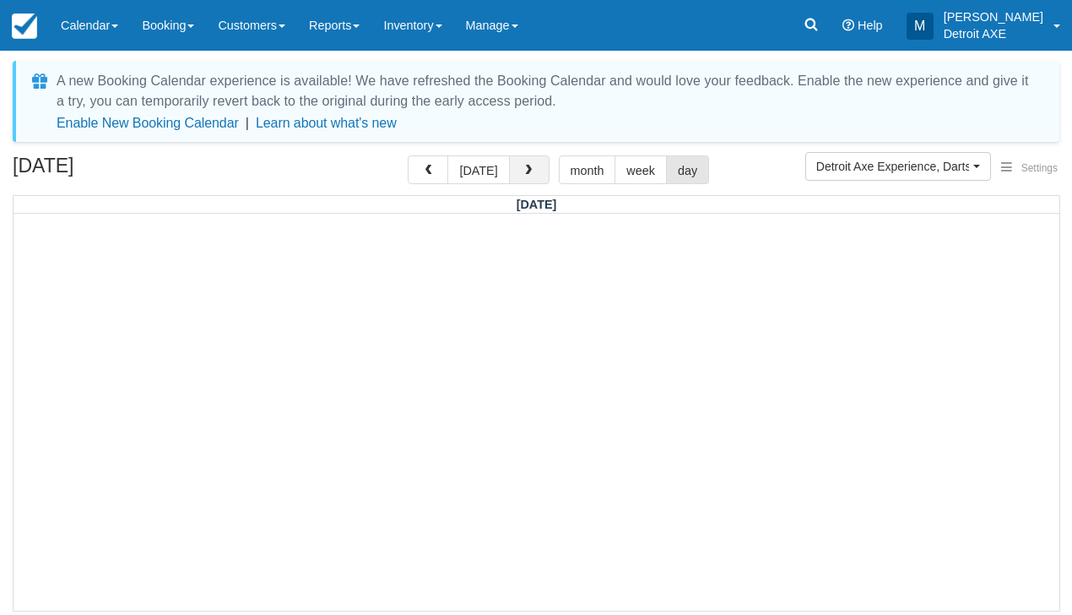
click at [530, 169] on span "button" at bounding box center [529, 171] width 12 height 12
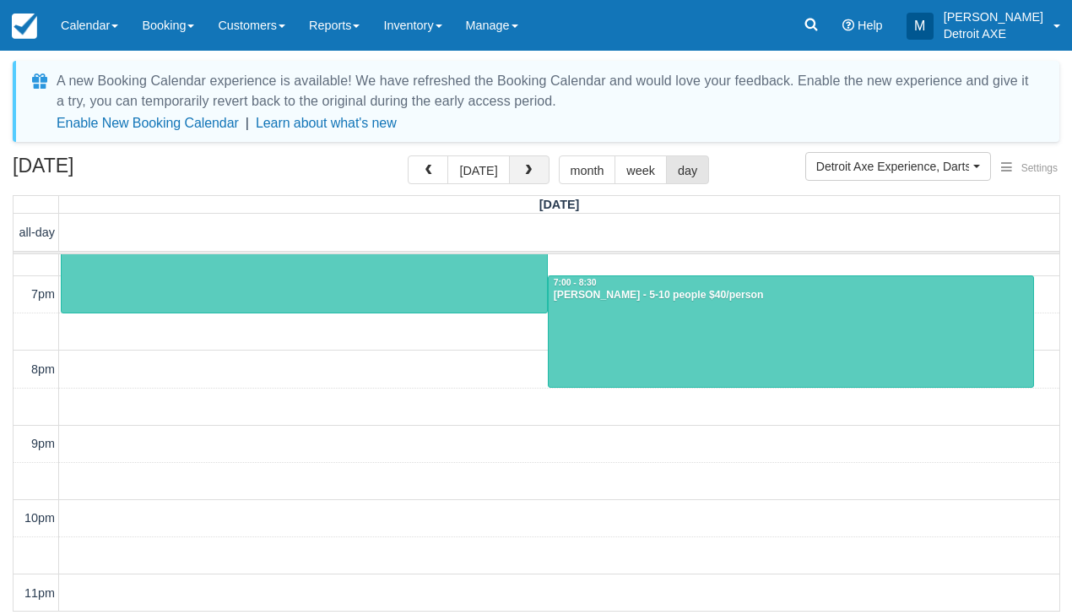
click at [523, 165] on span "button" at bounding box center [529, 171] width 12 height 12
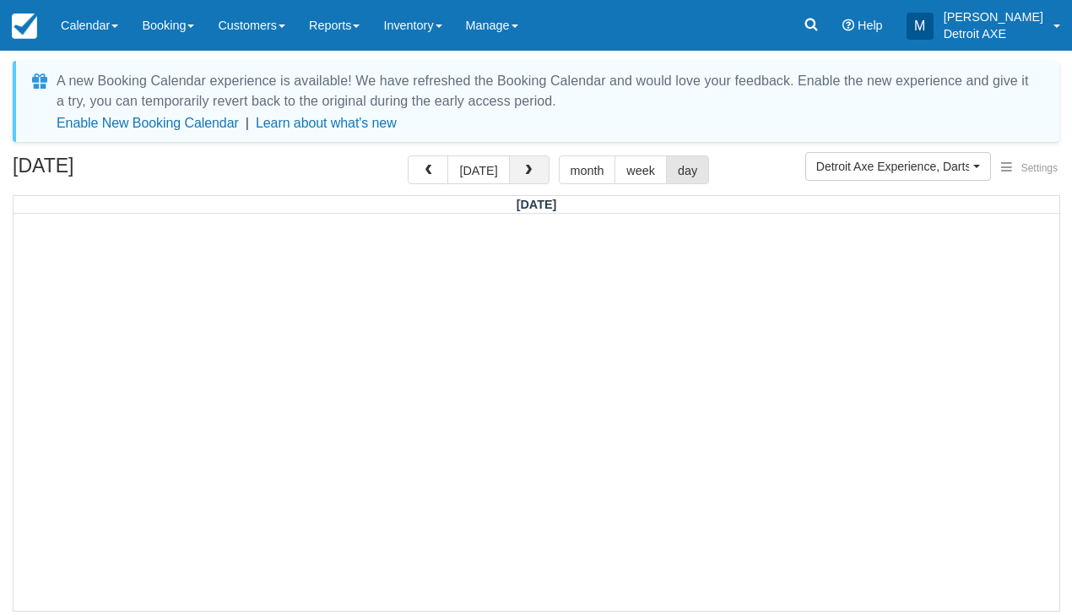
click at [523, 165] on span "button" at bounding box center [529, 171] width 12 height 12
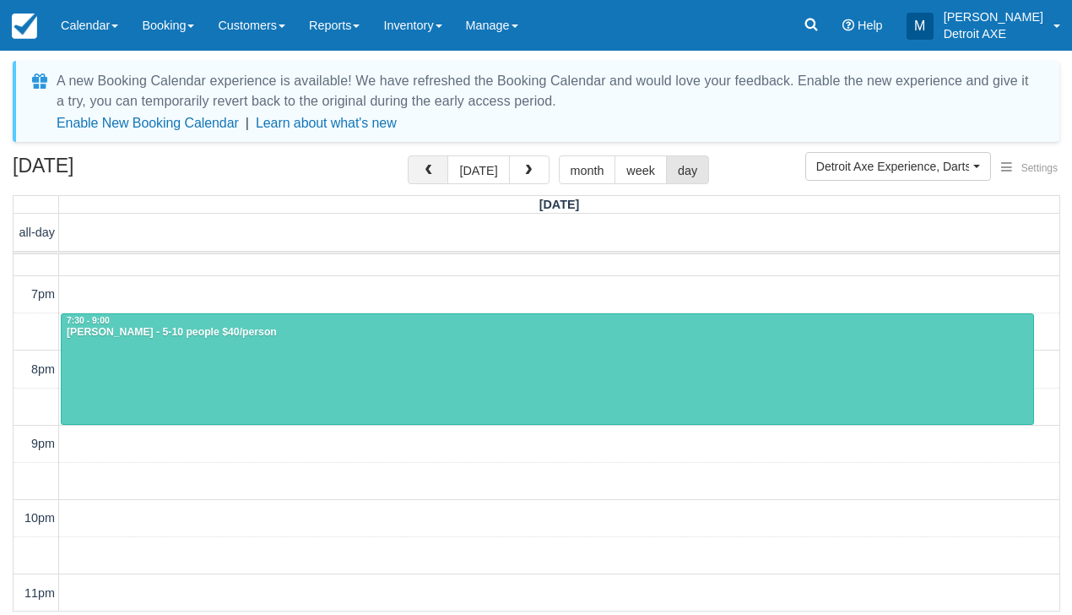
click at [431, 174] on span "button" at bounding box center [428, 171] width 12 height 12
